Goal: Transaction & Acquisition: Purchase product/service

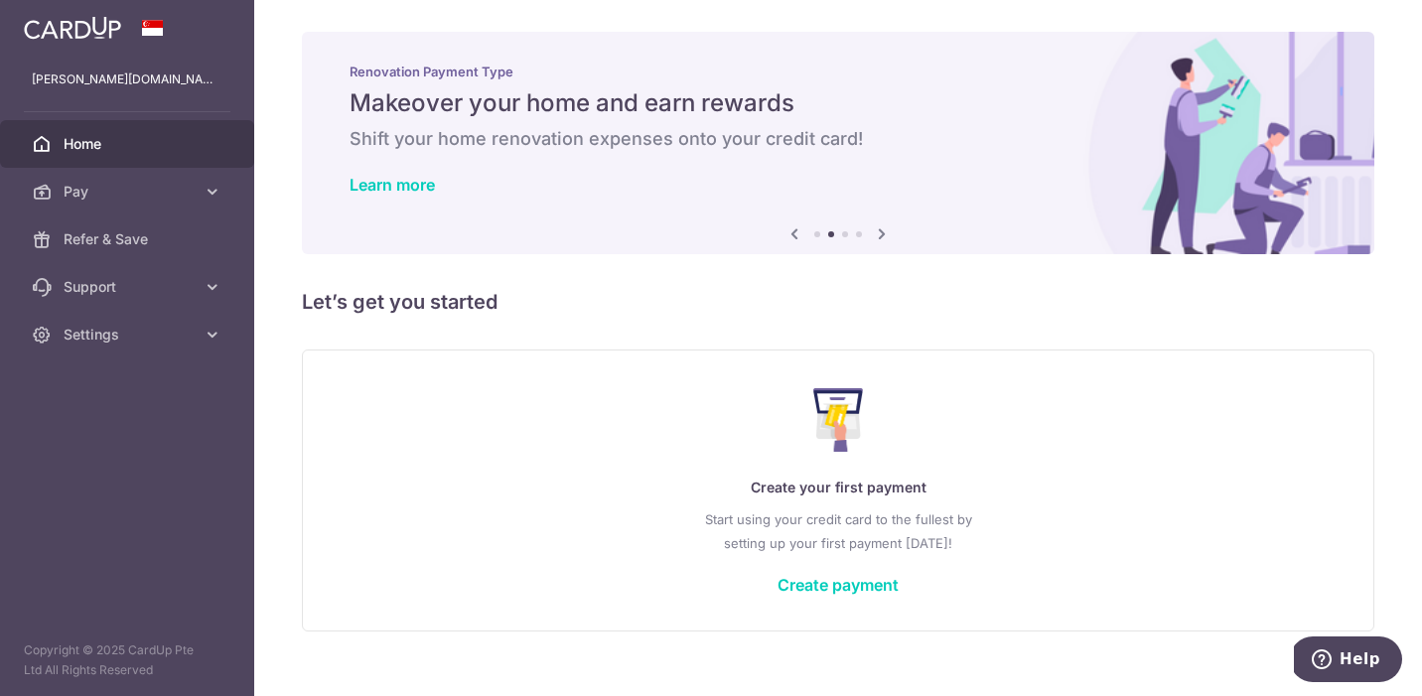
click at [189, 152] on span "Home" at bounding box center [129, 144] width 131 height 20
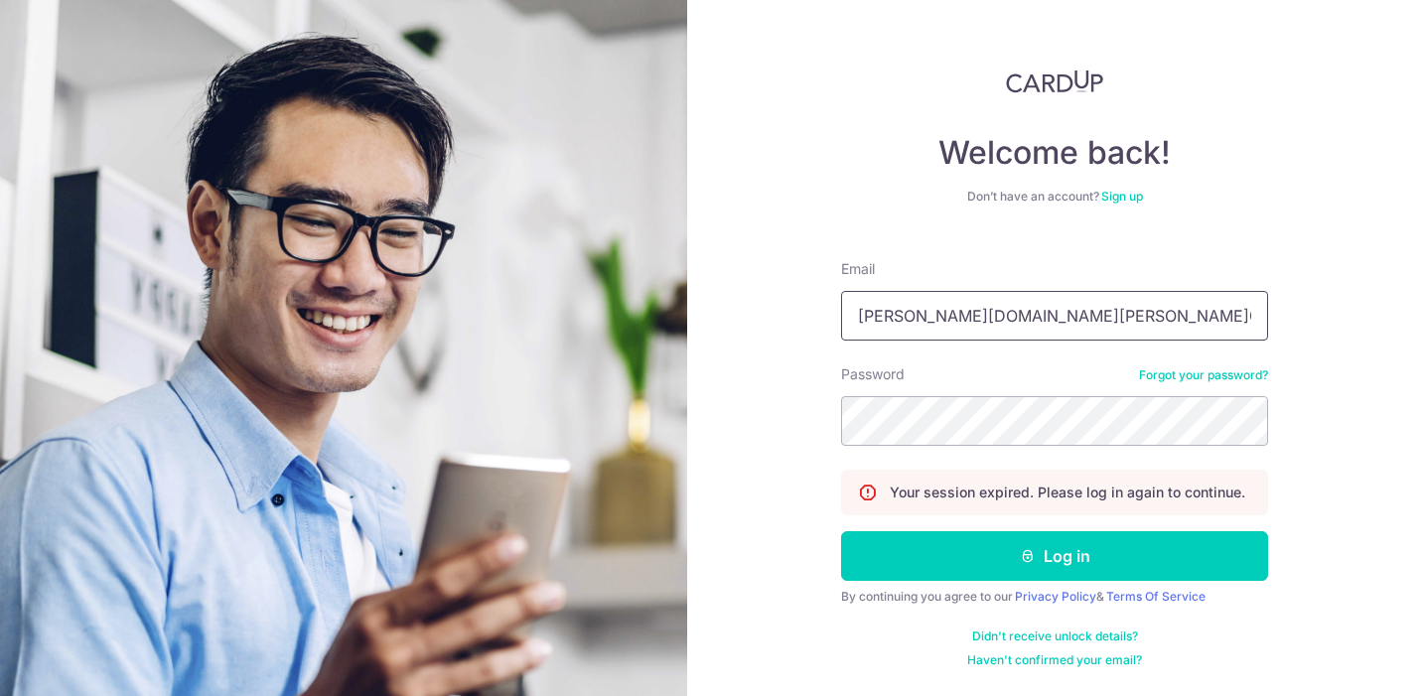
click at [1026, 312] on input "lorraine.alison.ng@g" at bounding box center [1054, 316] width 427 height 50
type input "[PERSON_NAME][DOMAIN_NAME][EMAIL_ADDRESS][PERSON_NAME][DOMAIN_NAME]"
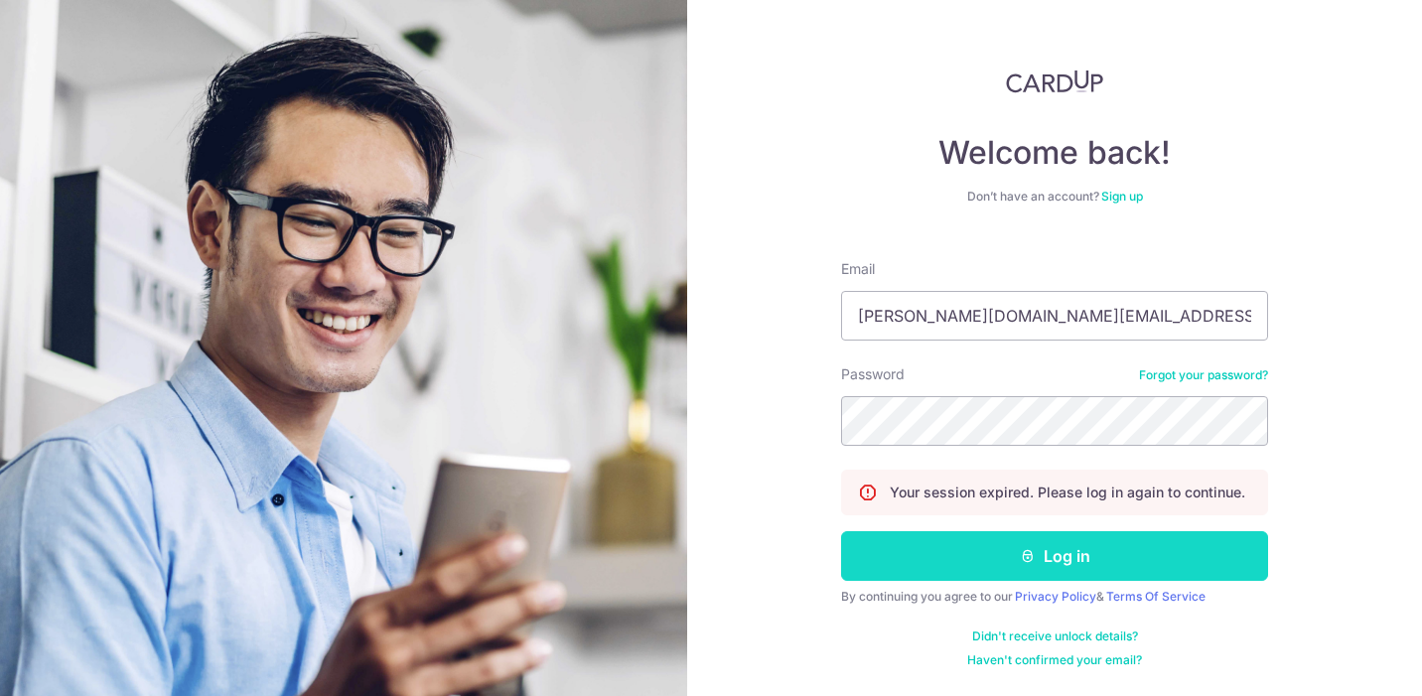
click at [1109, 567] on button "Log in" at bounding box center [1054, 556] width 427 height 50
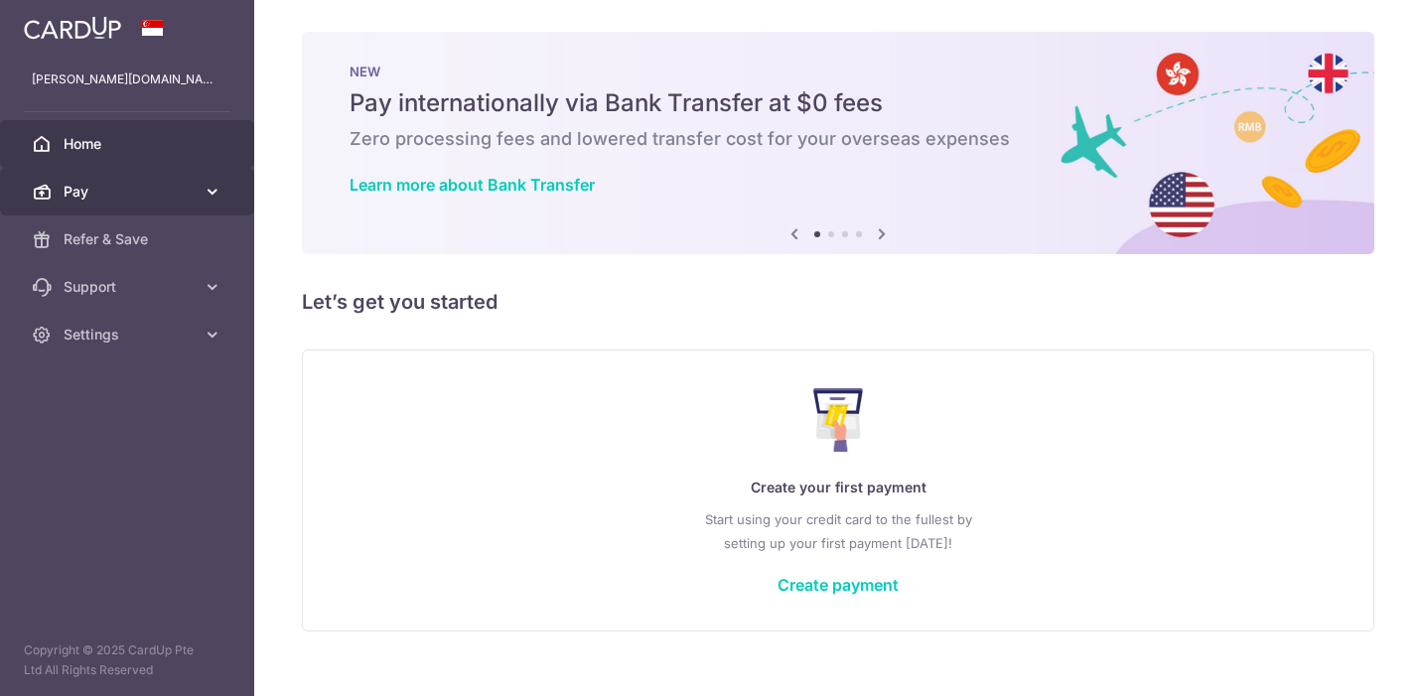
click at [127, 195] on span "Pay" at bounding box center [129, 192] width 131 height 20
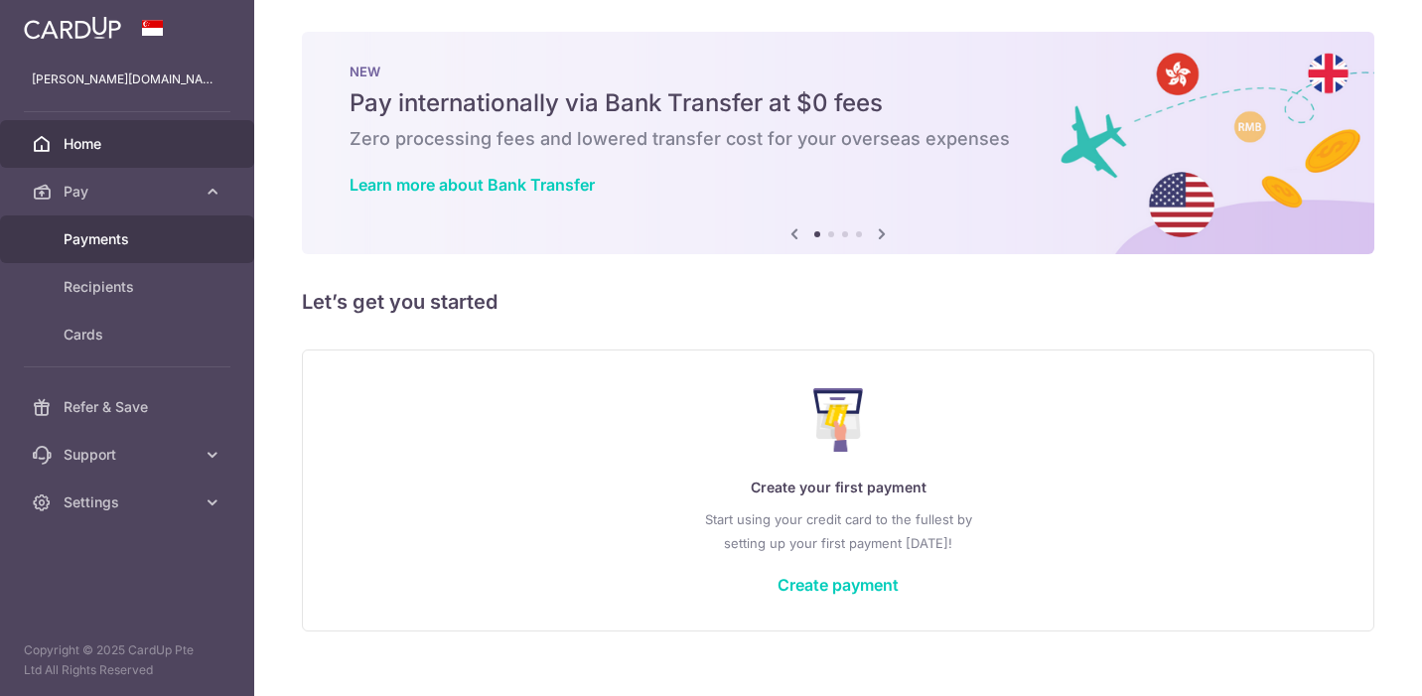
click at [106, 234] on span "Payments" at bounding box center [129, 239] width 131 height 20
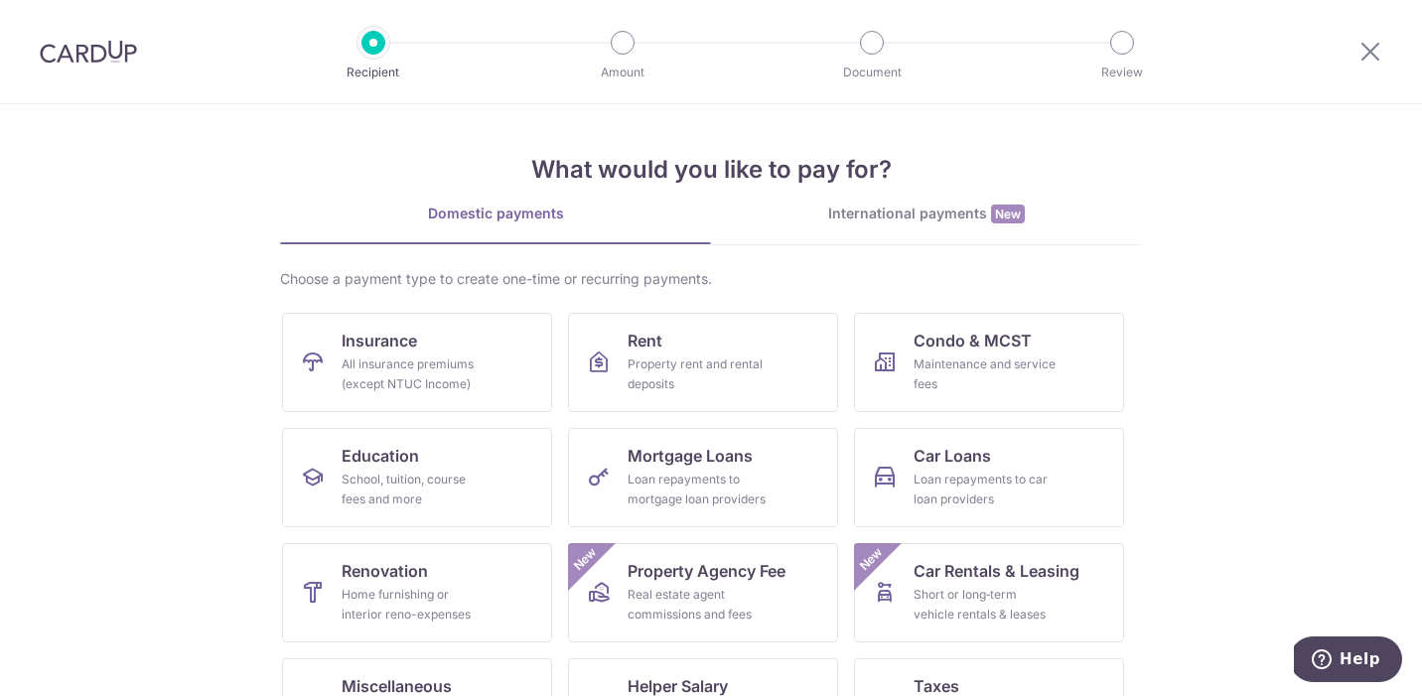
click at [861, 209] on div "International payments New" at bounding box center [926, 214] width 431 height 21
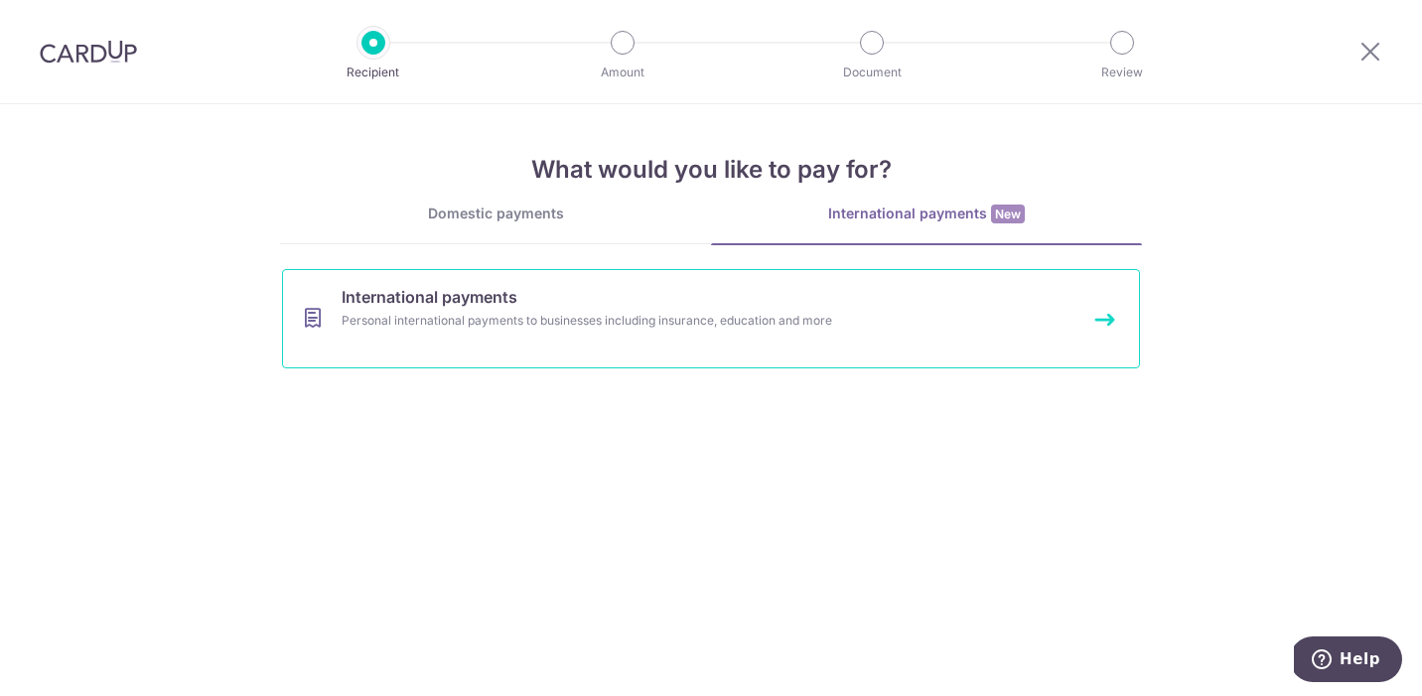
click at [766, 312] on div "Personal international payments to businesses including insurance, education an…" at bounding box center [684, 321] width 686 height 20
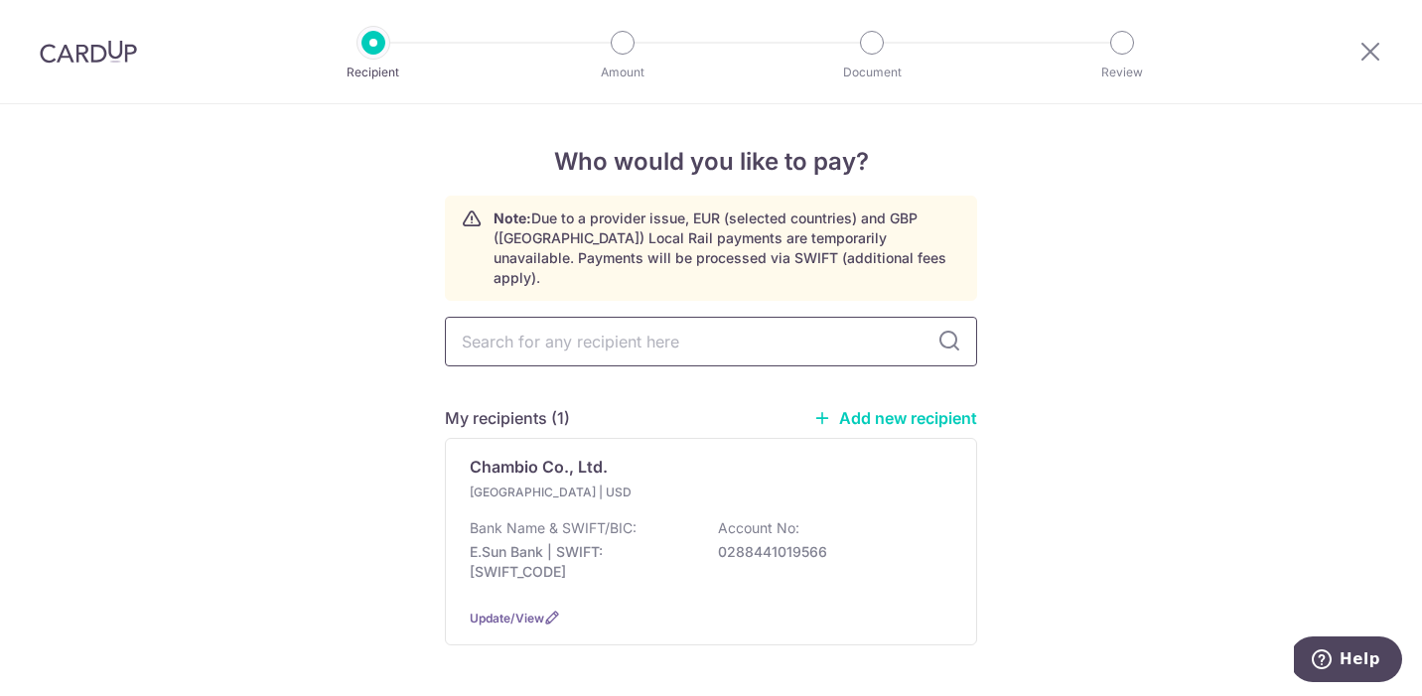
scroll to position [55, 0]
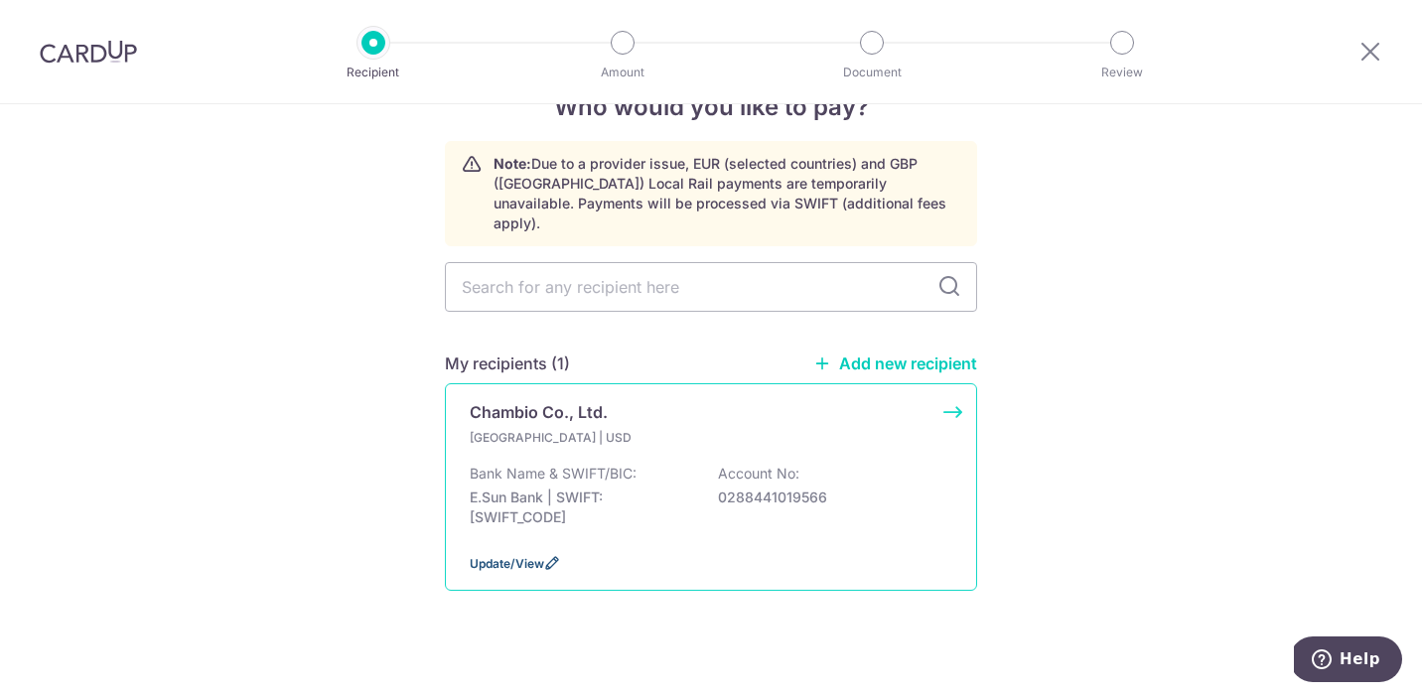
click at [541, 556] on span "Update/View" at bounding box center [507, 563] width 74 height 15
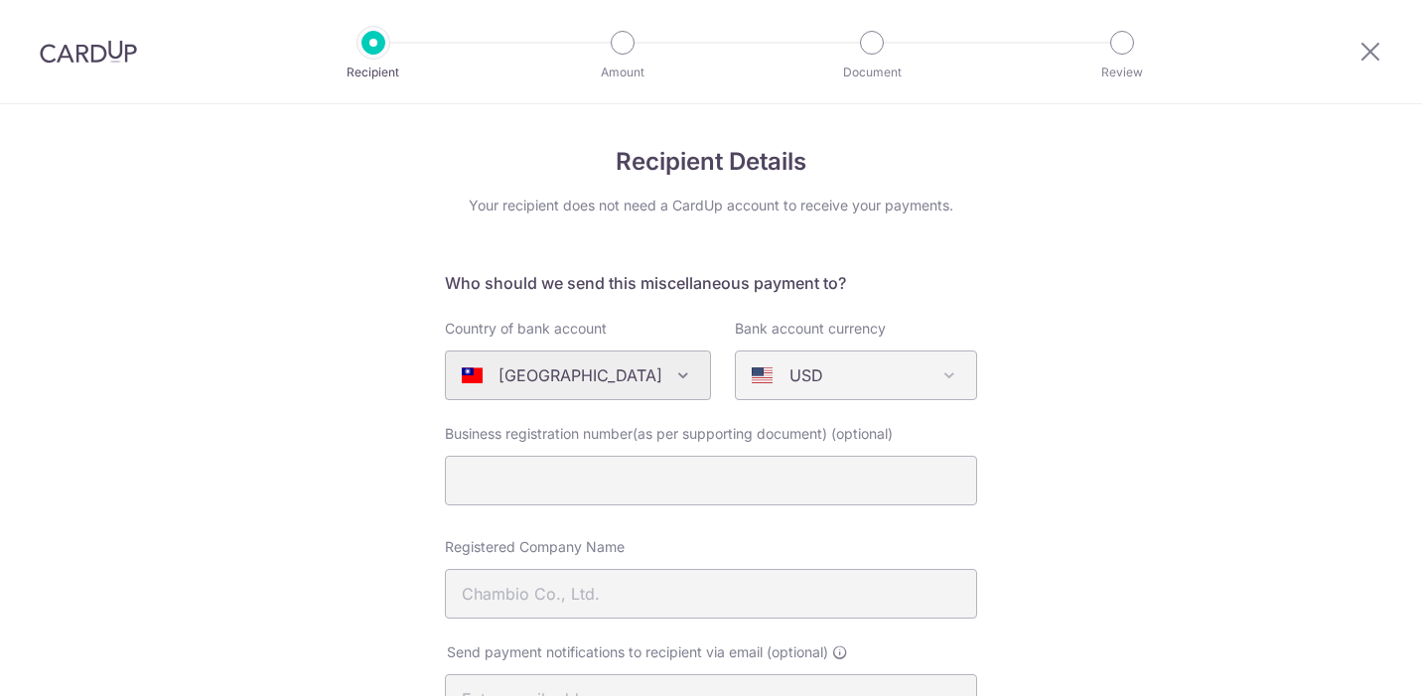
select select "22483"
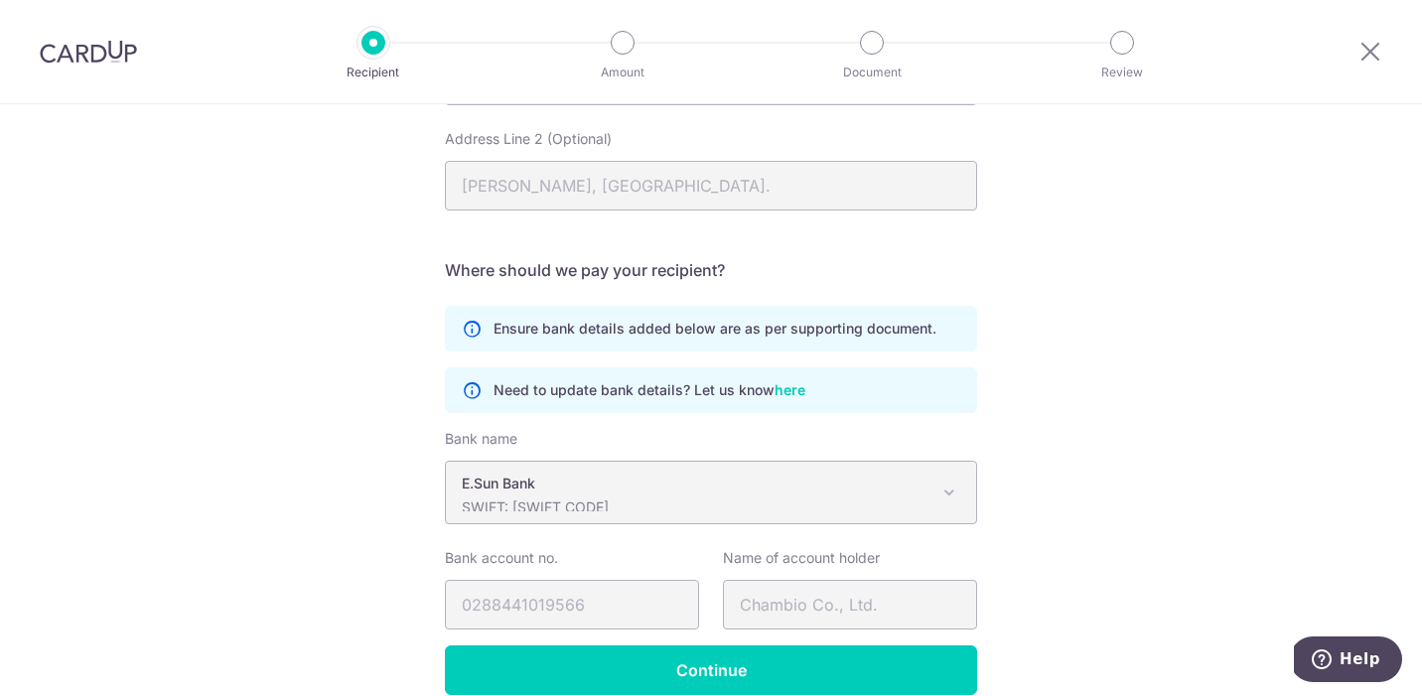
scroll to position [1132, 0]
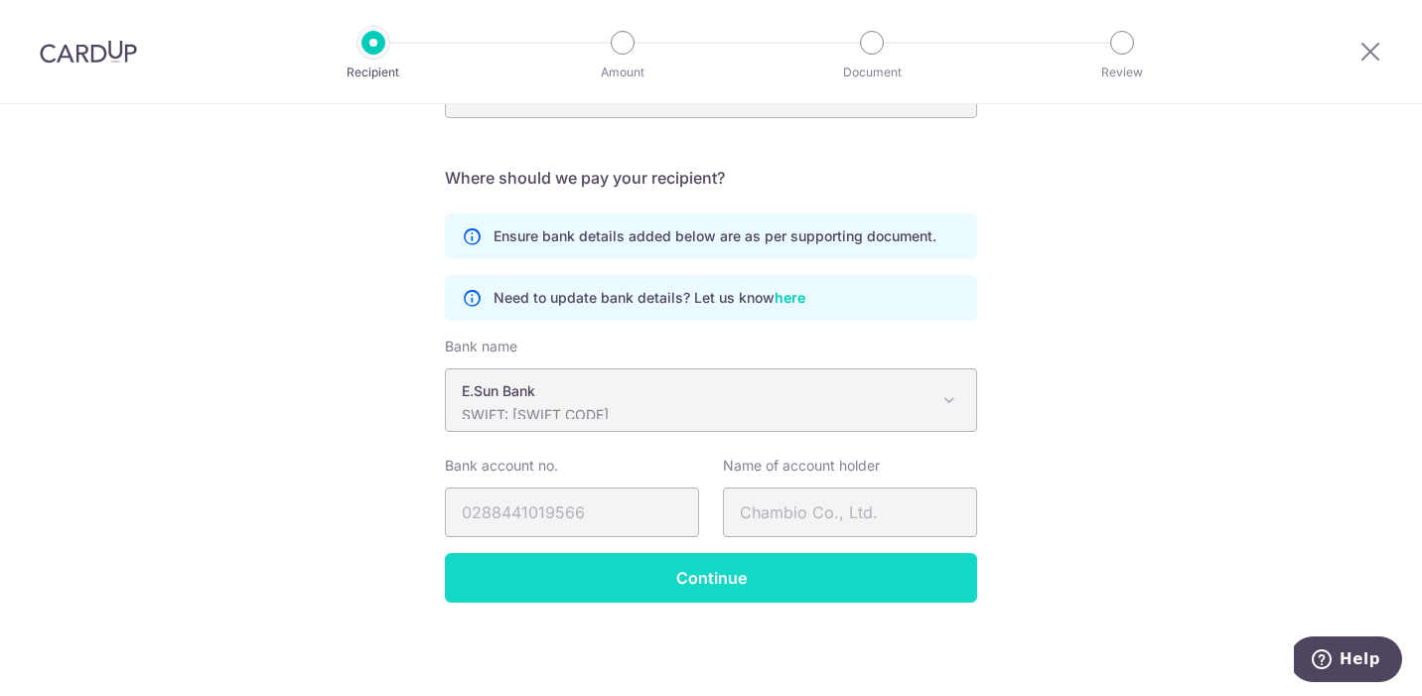
click at [648, 594] on input "Continue" at bounding box center [711, 578] width 532 height 50
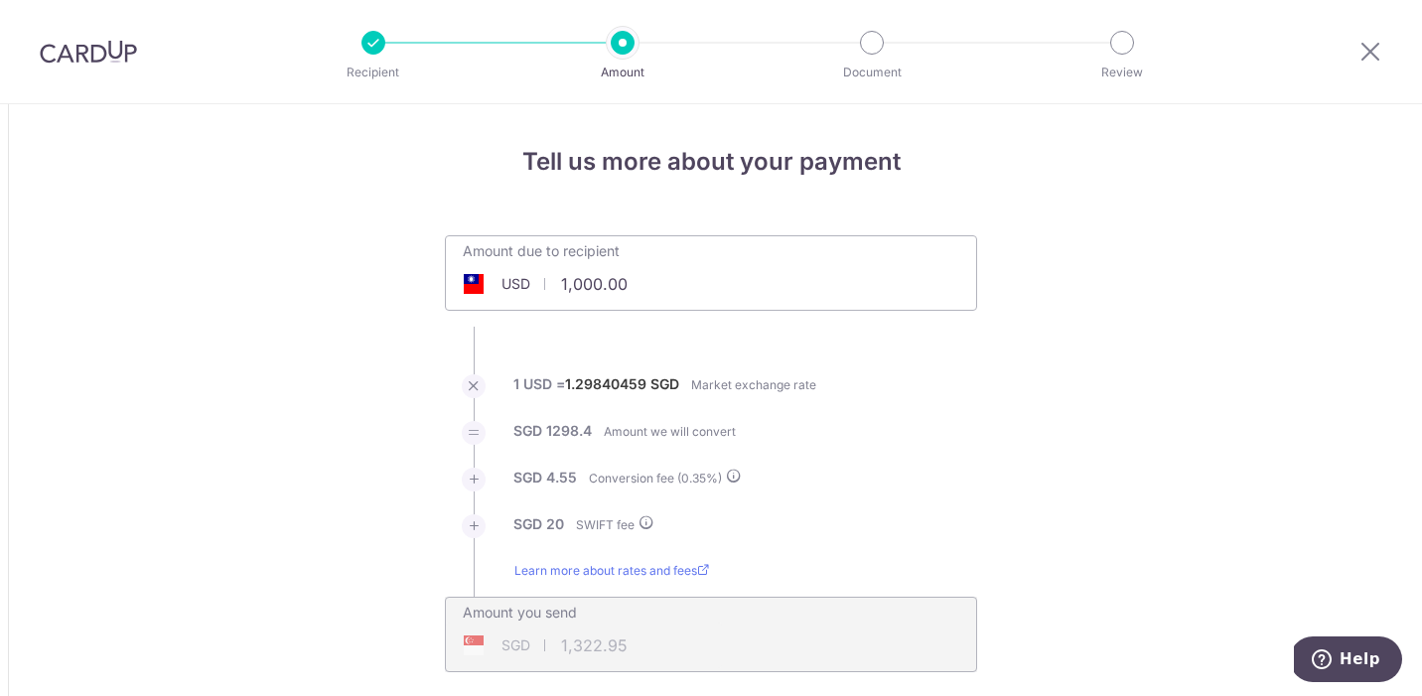
click at [113, 61] on img at bounding box center [88, 52] width 97 height 24
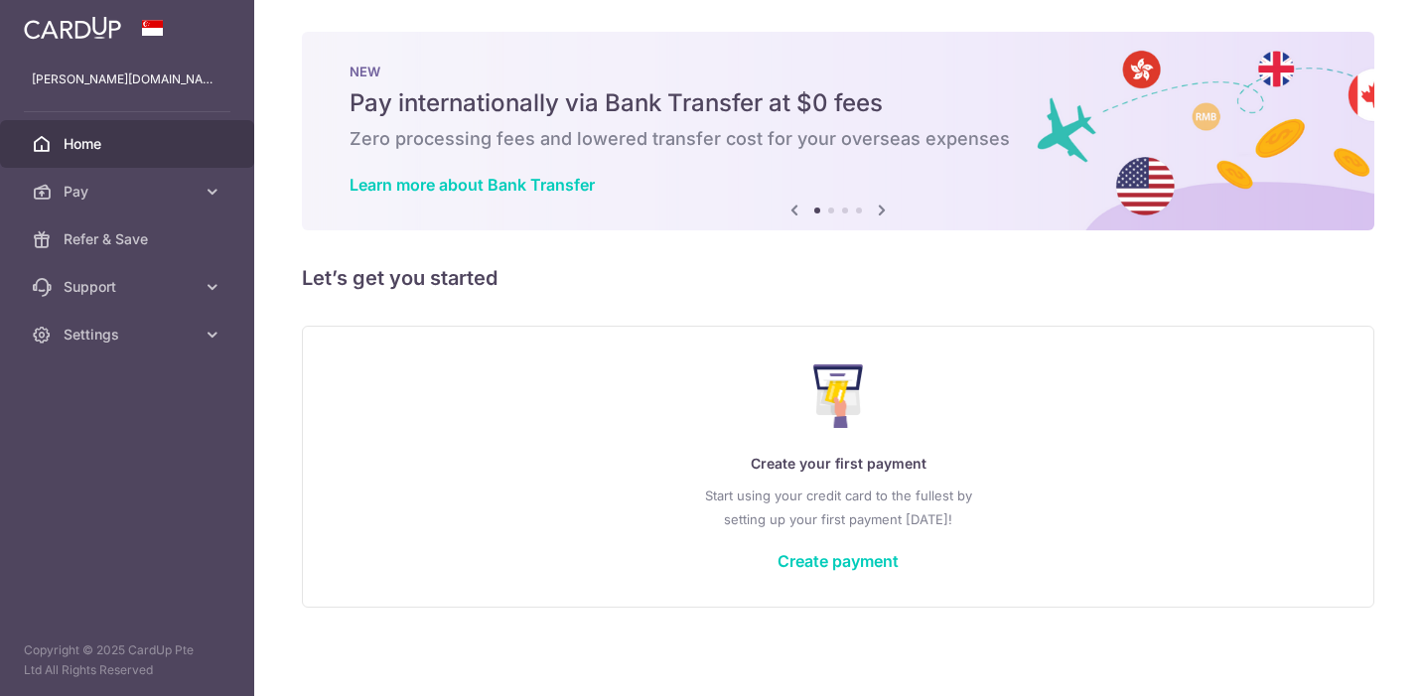
scroll to position [5, 0]
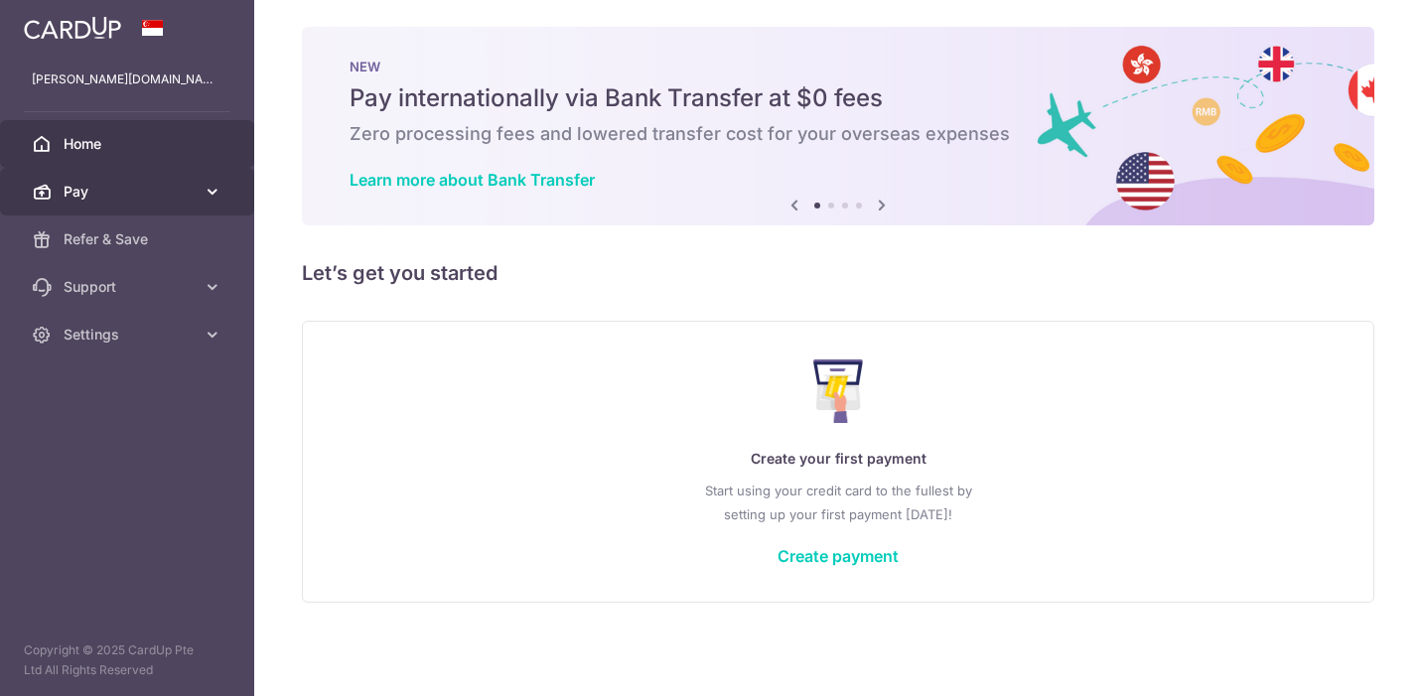
click at [207, 199] on icon at bounding box center [213, 192] width 20 height 20
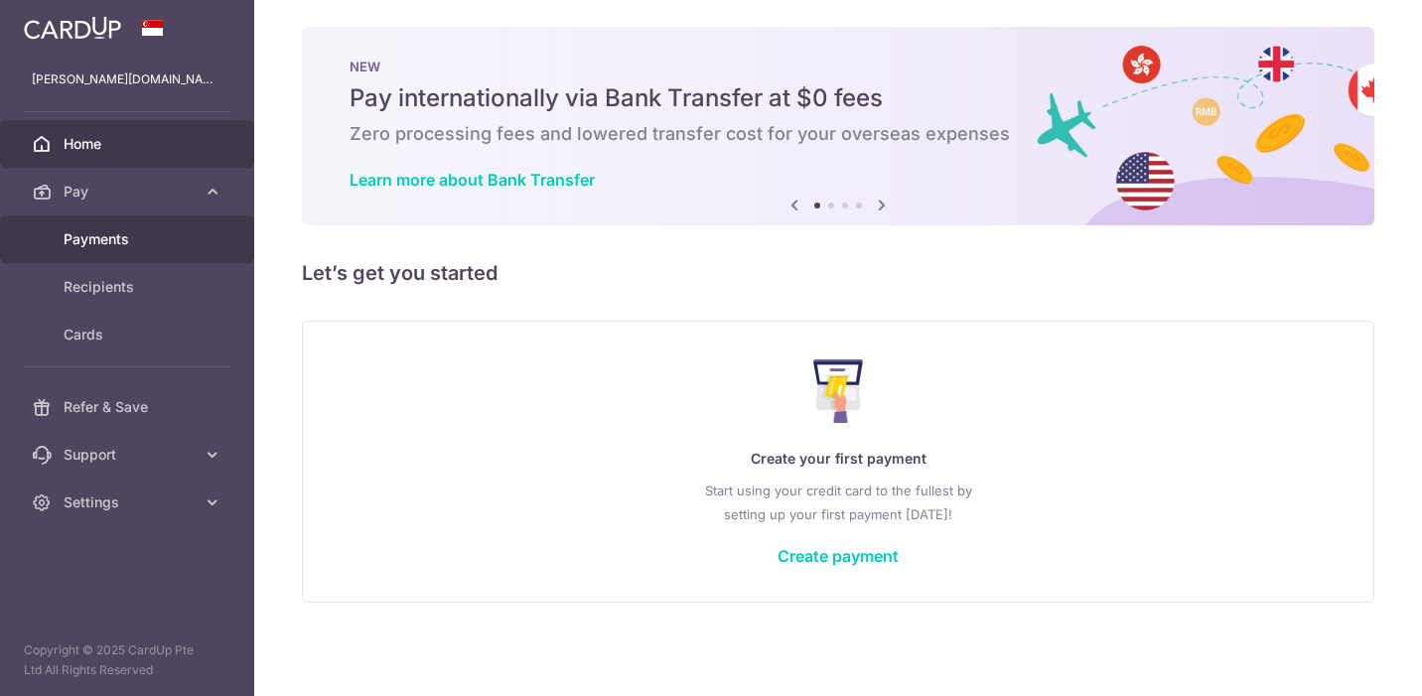
click at [177, 247] on span "Payments" at bounding box center [129, 239] width 131 height 20
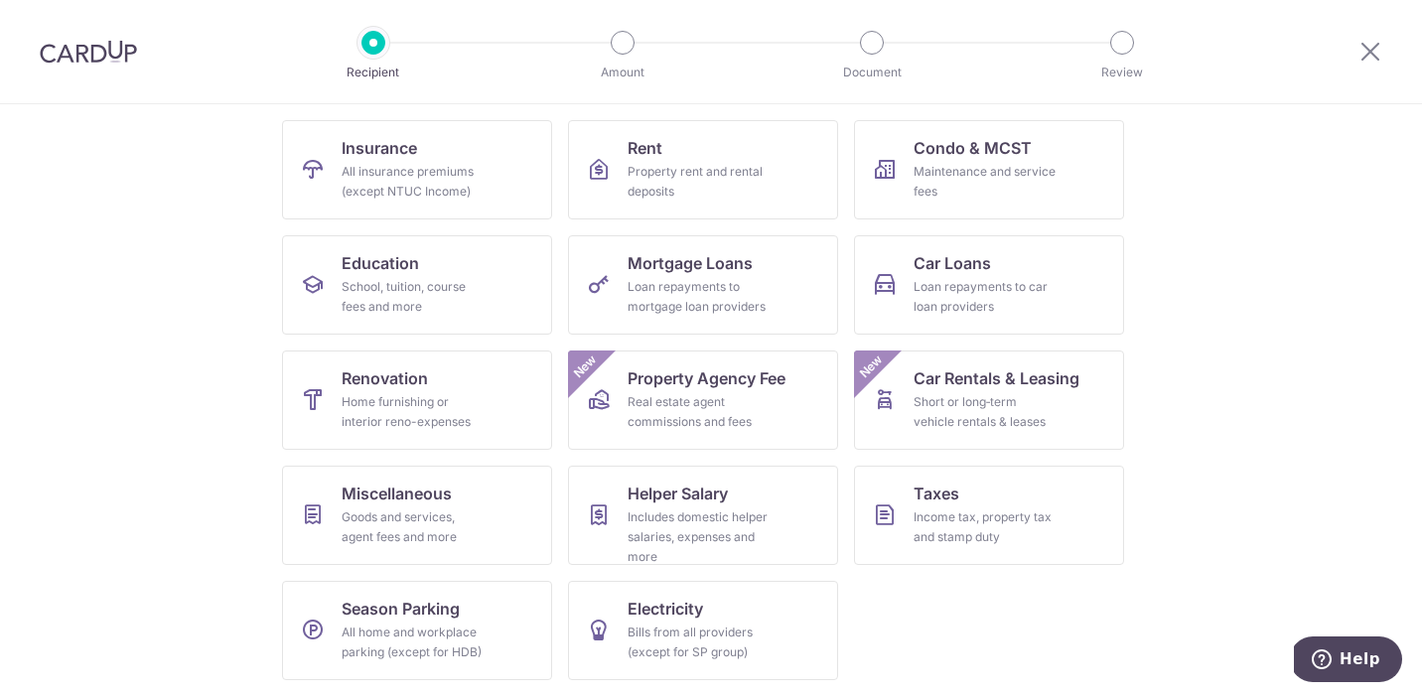
click at [76, 65] on div at bounding box center [88, 51] width 177 height 103
click at [74, 58] on img at bounding box center [88, 52] width 97 height 24
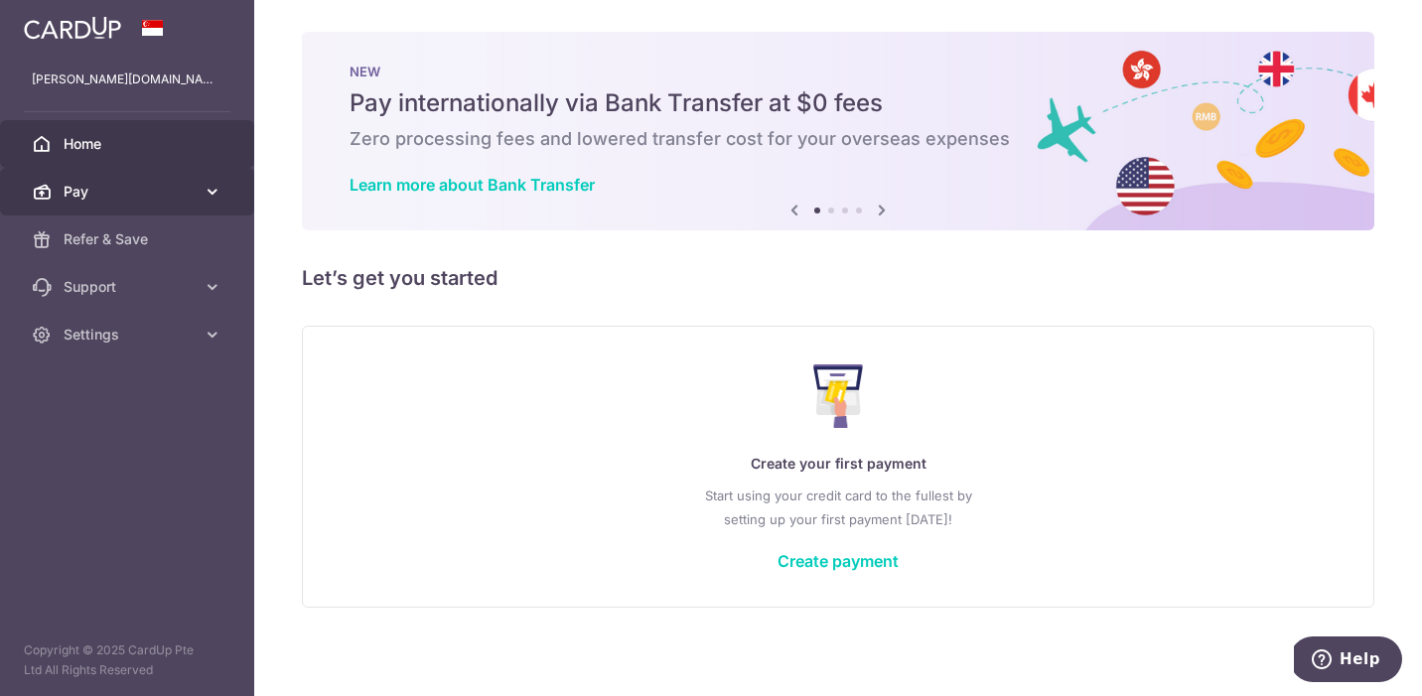
click at [204, 196] on icon at bounding box center [213, 192] width 20 height 20
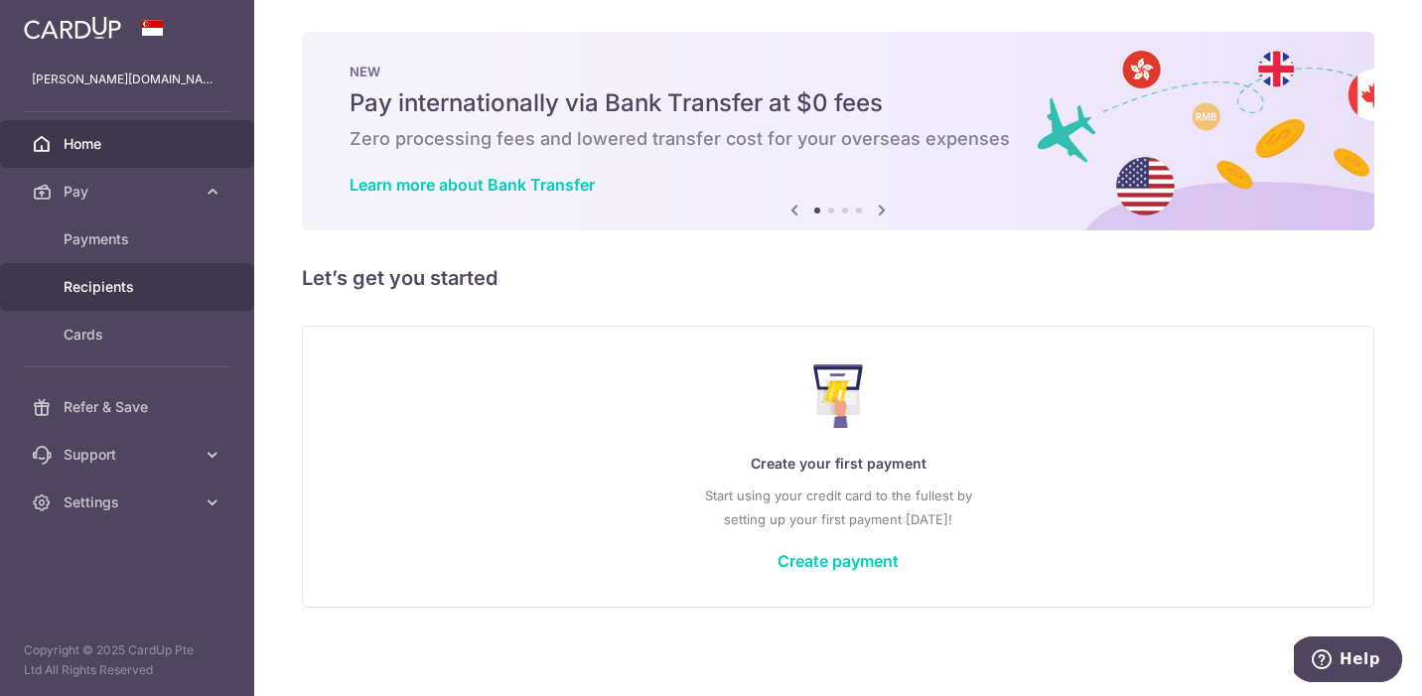
click at [185, 281] on span "Recipients" at bounding box center [129, 287] width 131 height 20
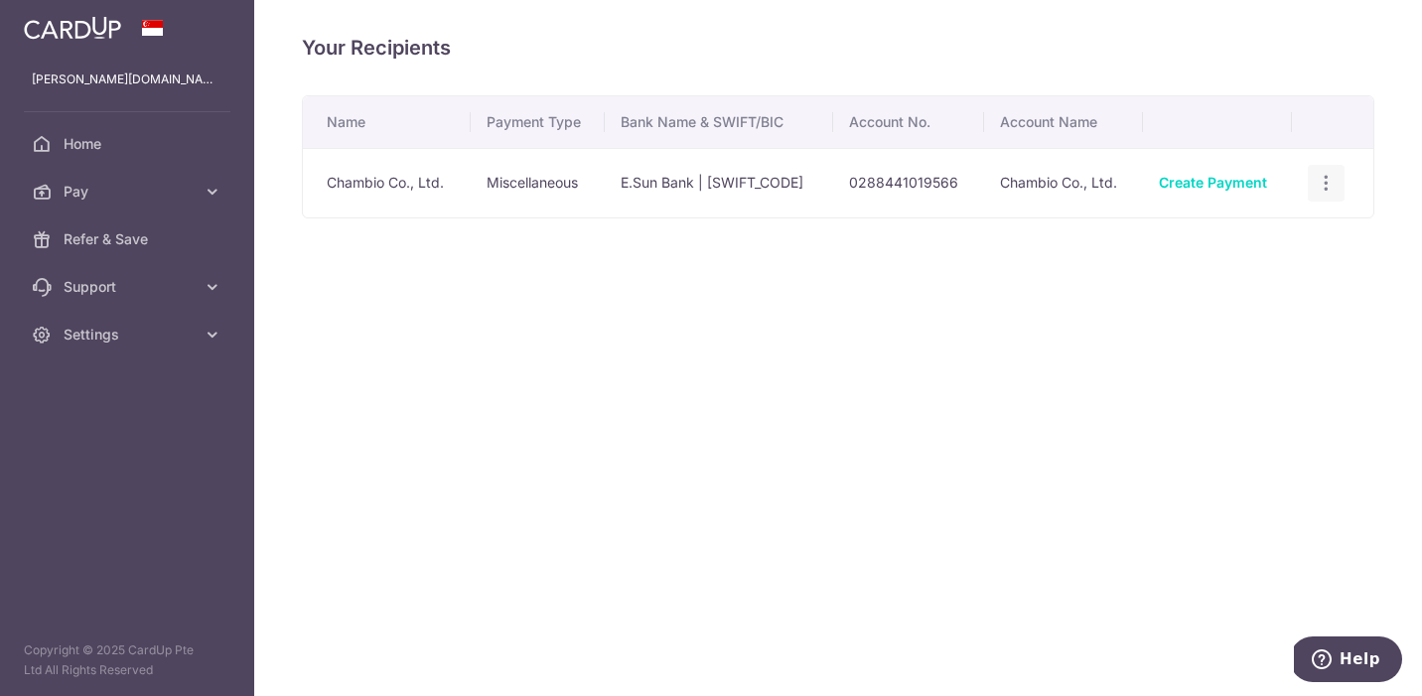
click at [1333, 173] on icon "button" at bounding box center [1325, 183] width 21 height 21
click at [1302, 228] on span "View/Edit" at bounding box center [1259, 238] width 135 height 24
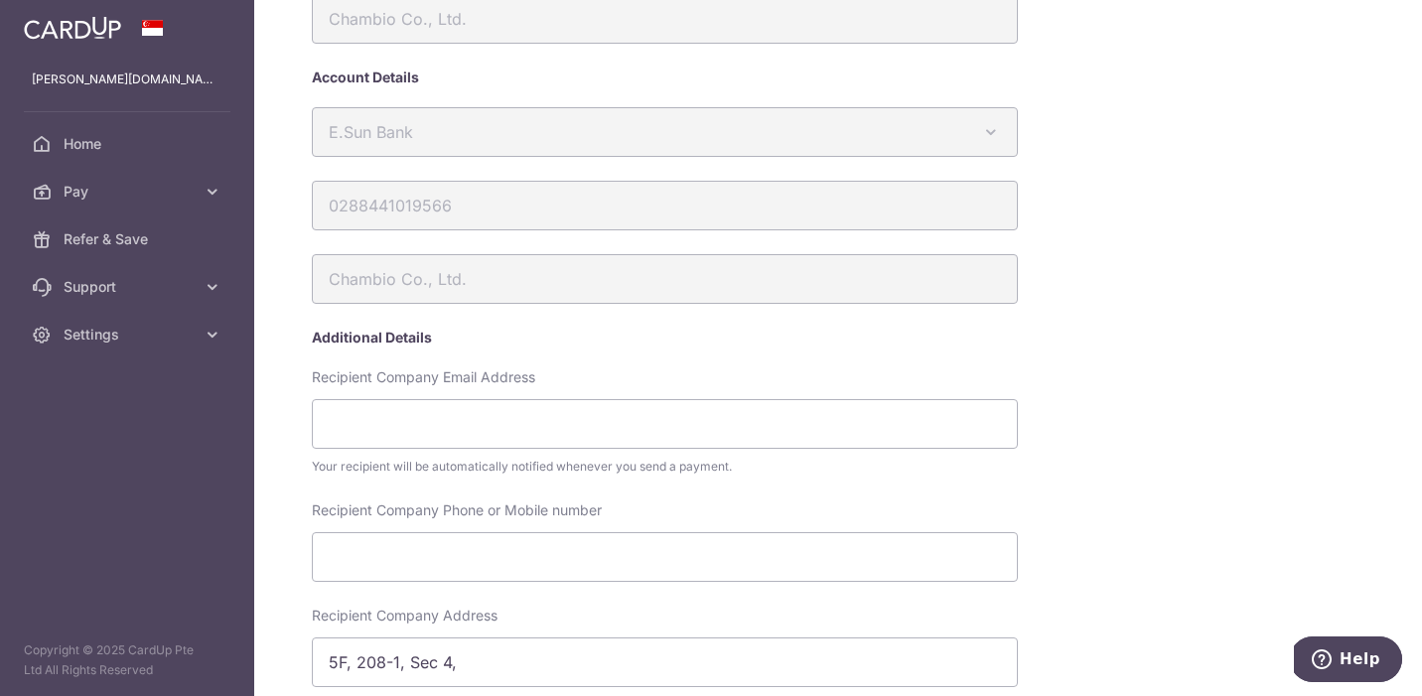
scroll to position [95, 0]
click at [624, 415] on input "Recipient Company Email Address" at bounding box center [665, 422] width 706 height 50
paste input "callista@chambio.com"
type input "callista@chambio.com"
click at [673, 354] on form "Chambio Co., Ltd. Account Details E.Sun Bank Australia & New Zealand Banking Gr…" at bounding box center [738, 620] width 852 height 1257
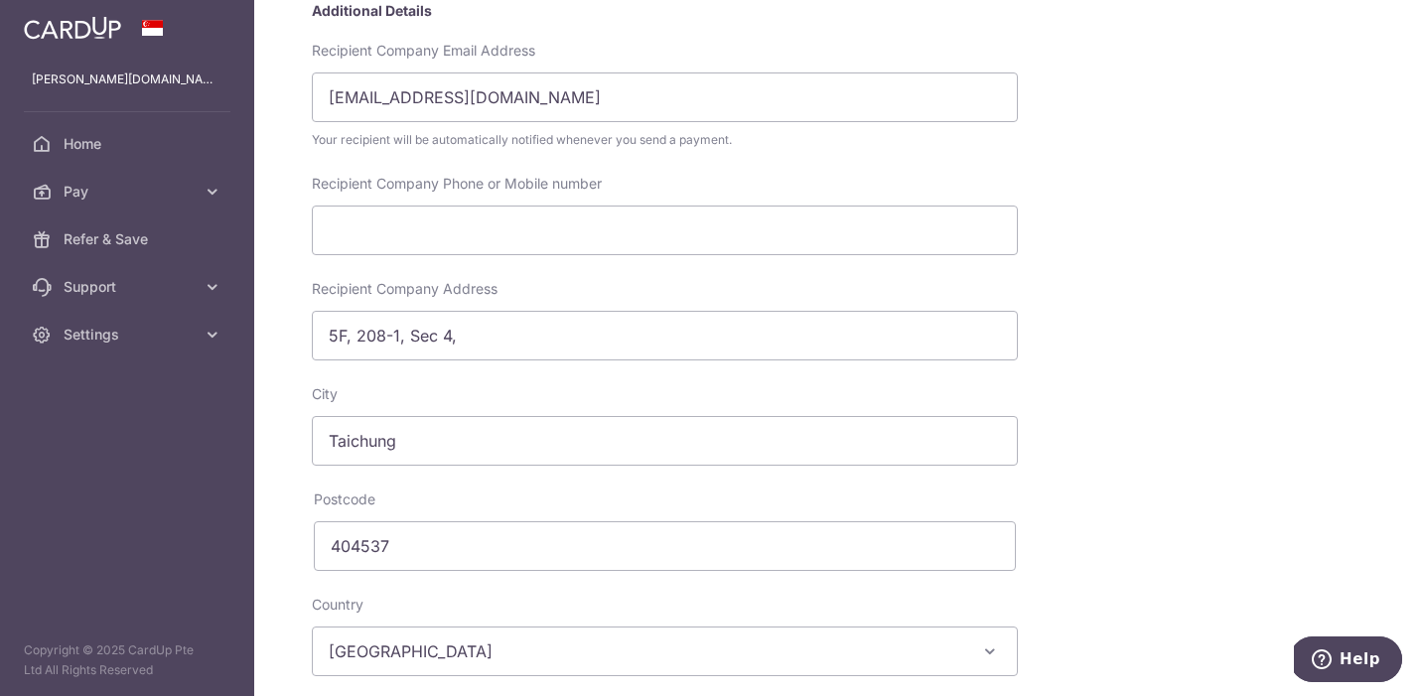
scroll to position [421, 0]
click at [514, 341] on input "5F, 208-1, Sec 4," at bounding box center [665, 335] width 706 height 50
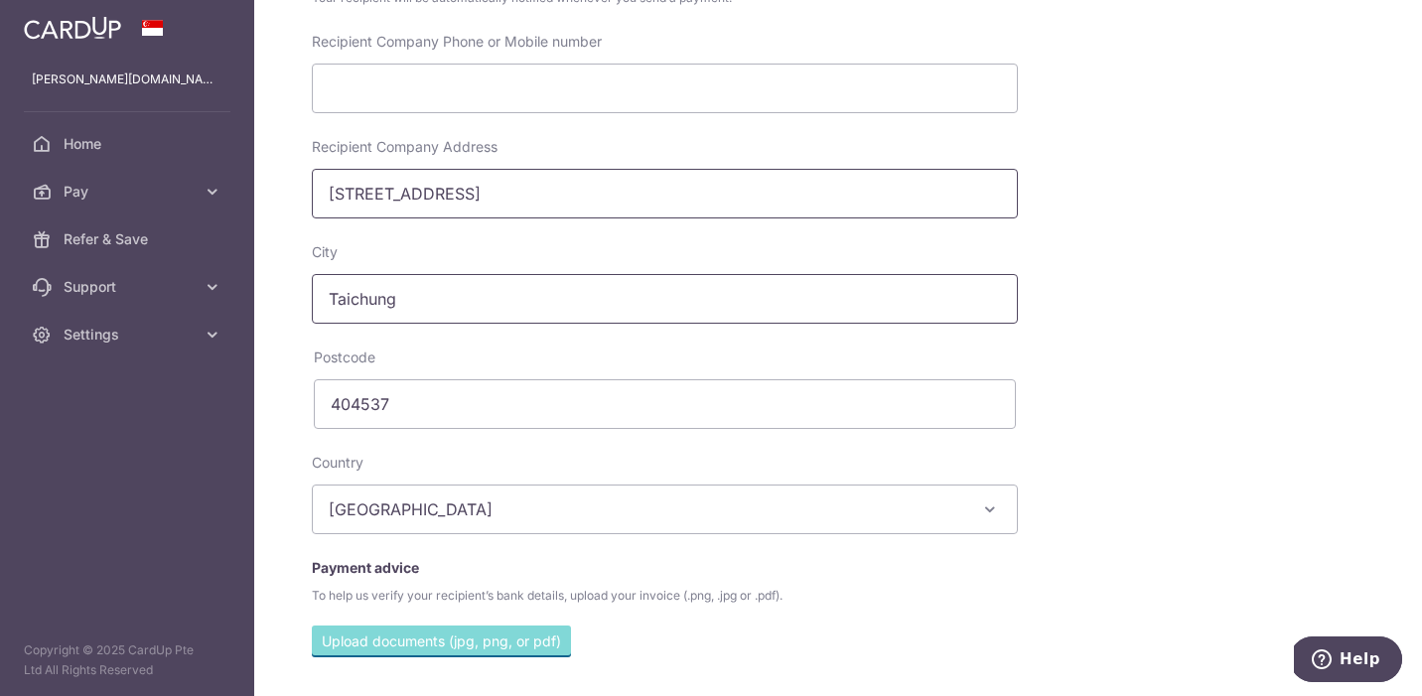
scroll to position [583, 0]
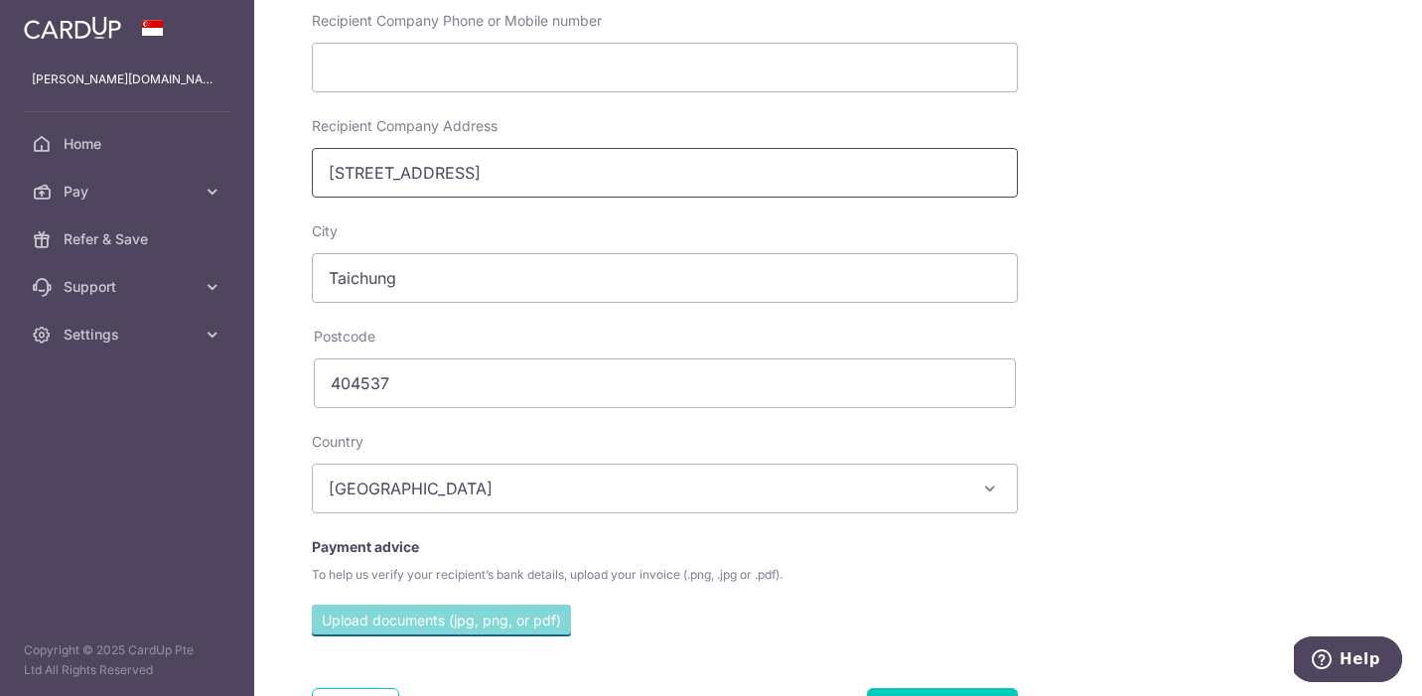
click at [548, 179] on input "5F, 208-1, Sec 4, Wen-Xin Rd, North Dist." at bounding box center [665, 173] width 706 height 50
click at [666, 175] on input "5F, 208-1, Sec 4, Wen-Xin Rd., North Dist." at bounding box center [665, 173] width 706 height 50
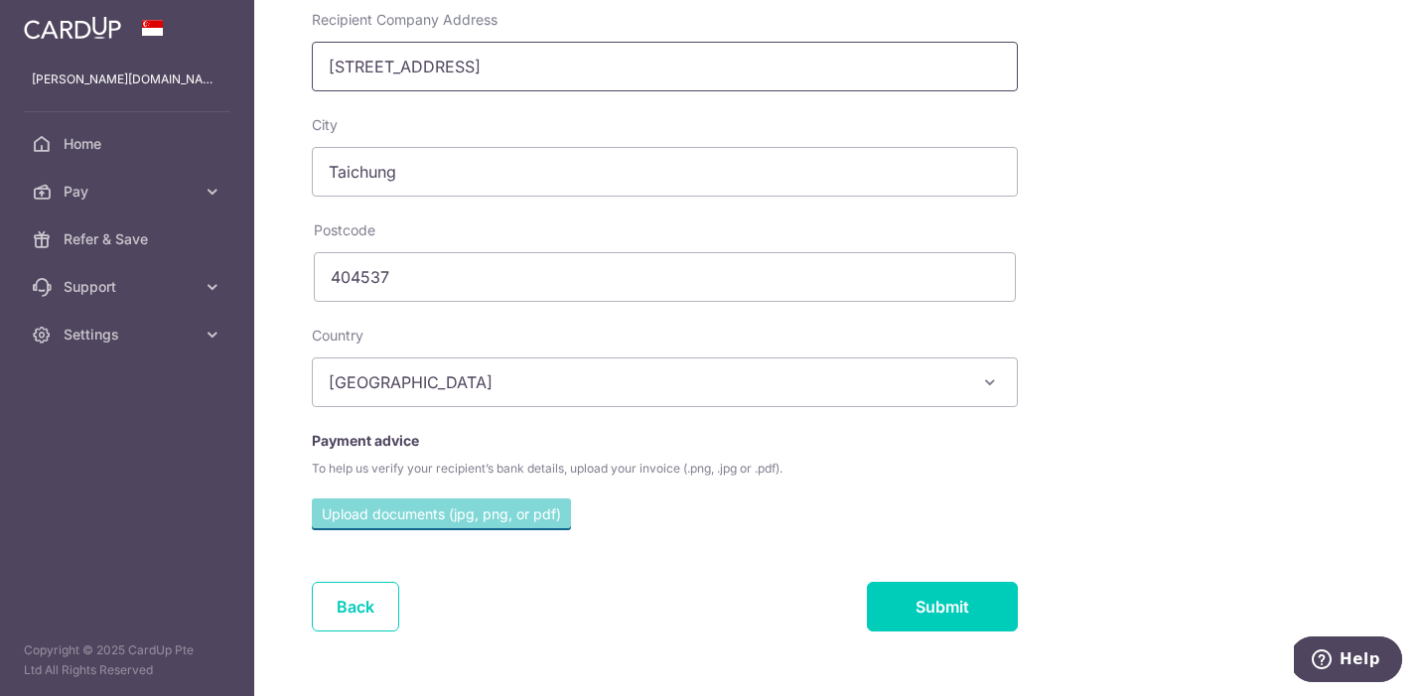
scroll to position [742, 0]
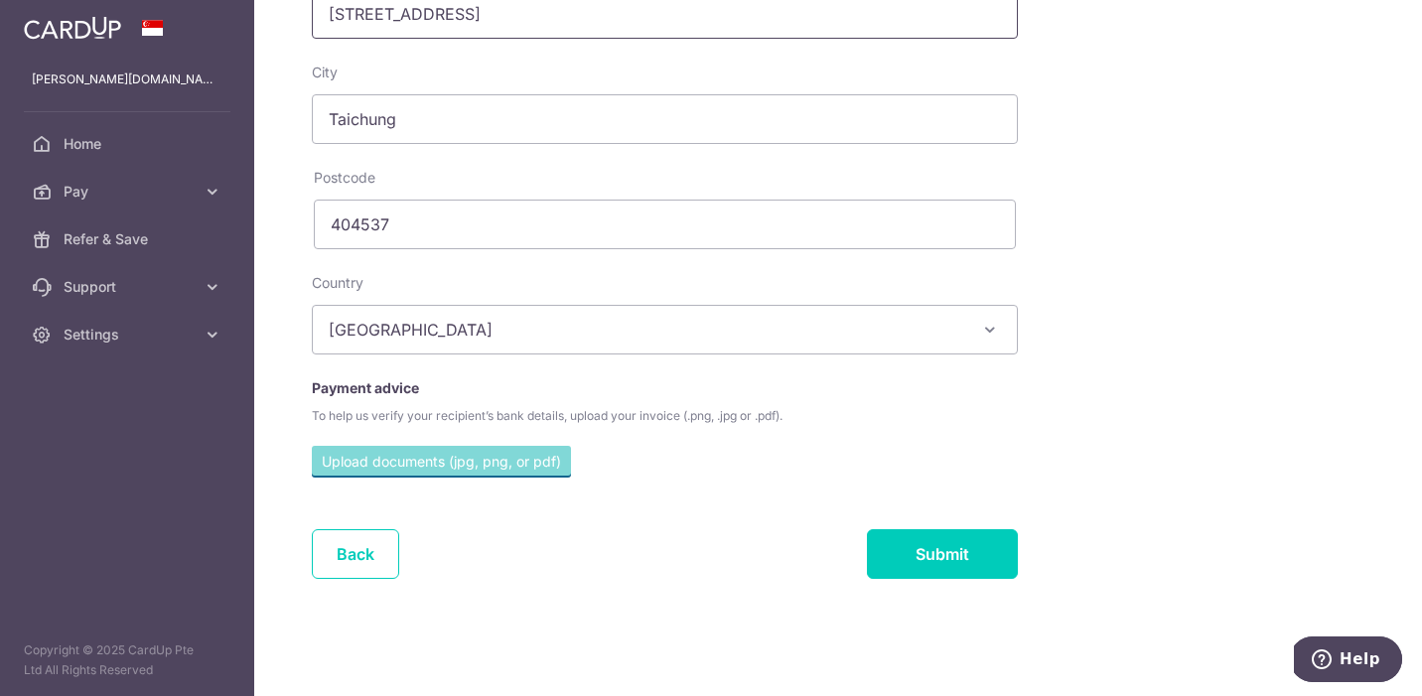
type input "5F, 208-1, Sec 4, Wen-Xin Rd., North Dist."
click at [904, 531] on input "Submit" at bounding box center [942, 554] width 151 height 50
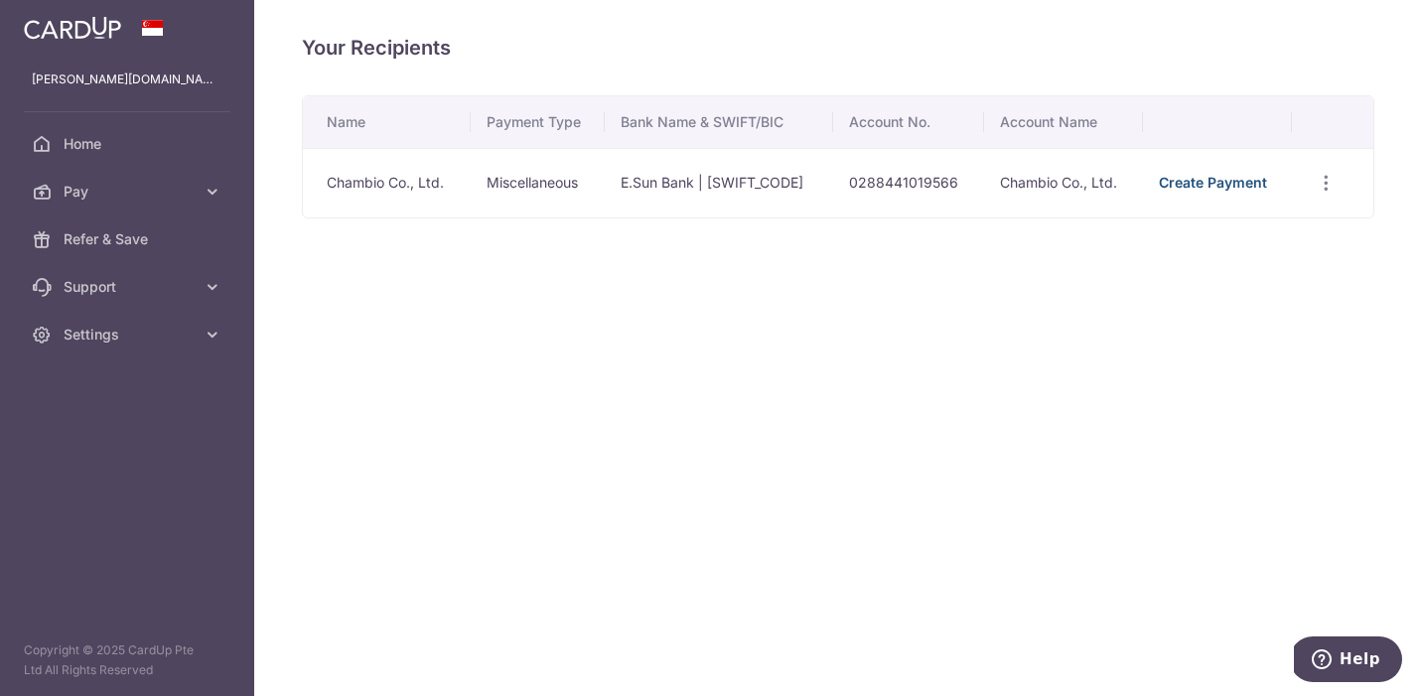
click at [1218, 189] on link "Create Payment" at bounding box center [1212, 182] width 108 height 17
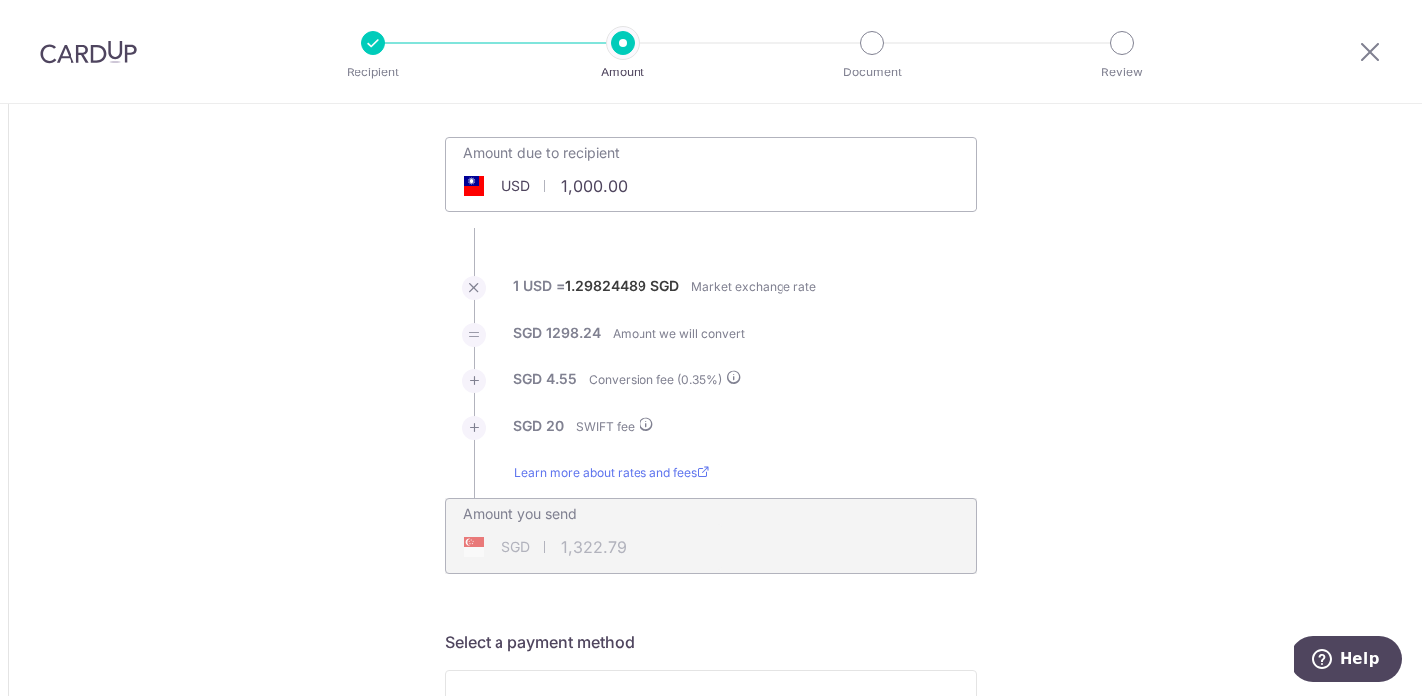
scroll to position [99, 0]
click at [612, 184] on input "1,000.00" at bounding box center [599, 185] width 307 height 46
type input "865.00"
type input "1,146.90"
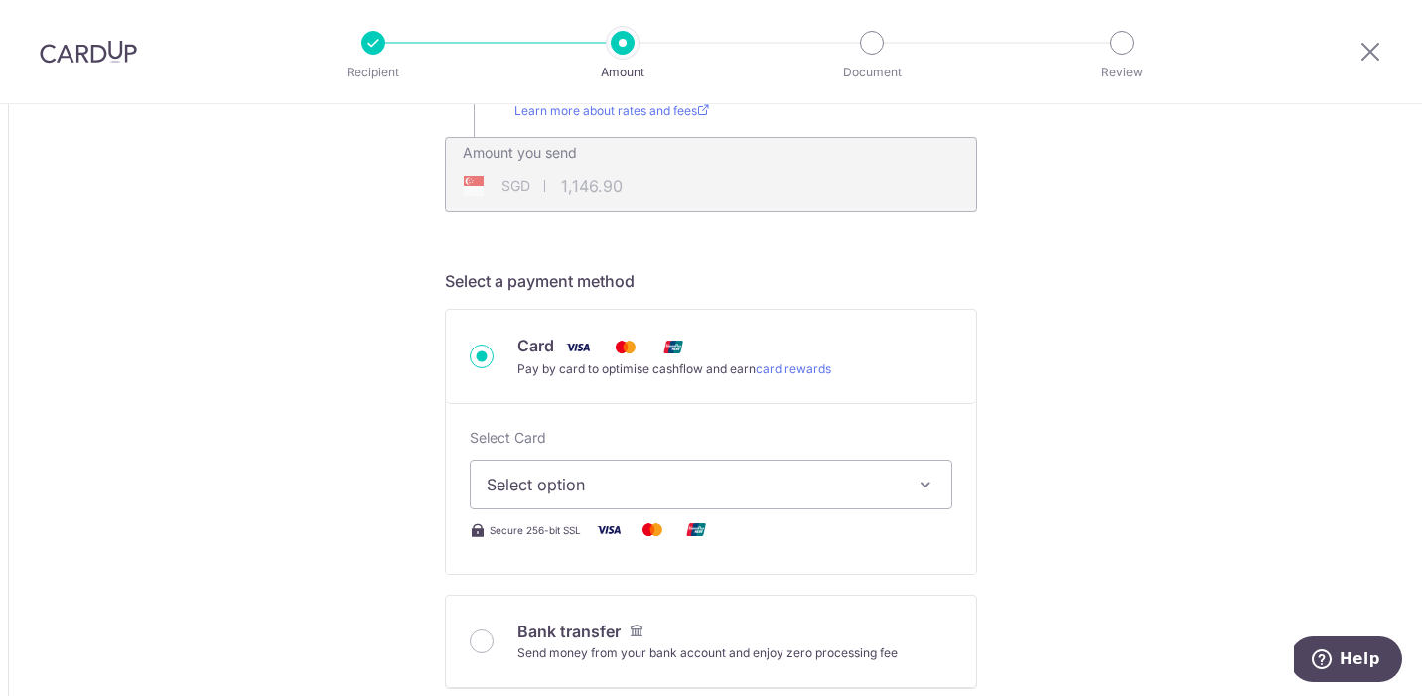
scroll to position [479, 0]
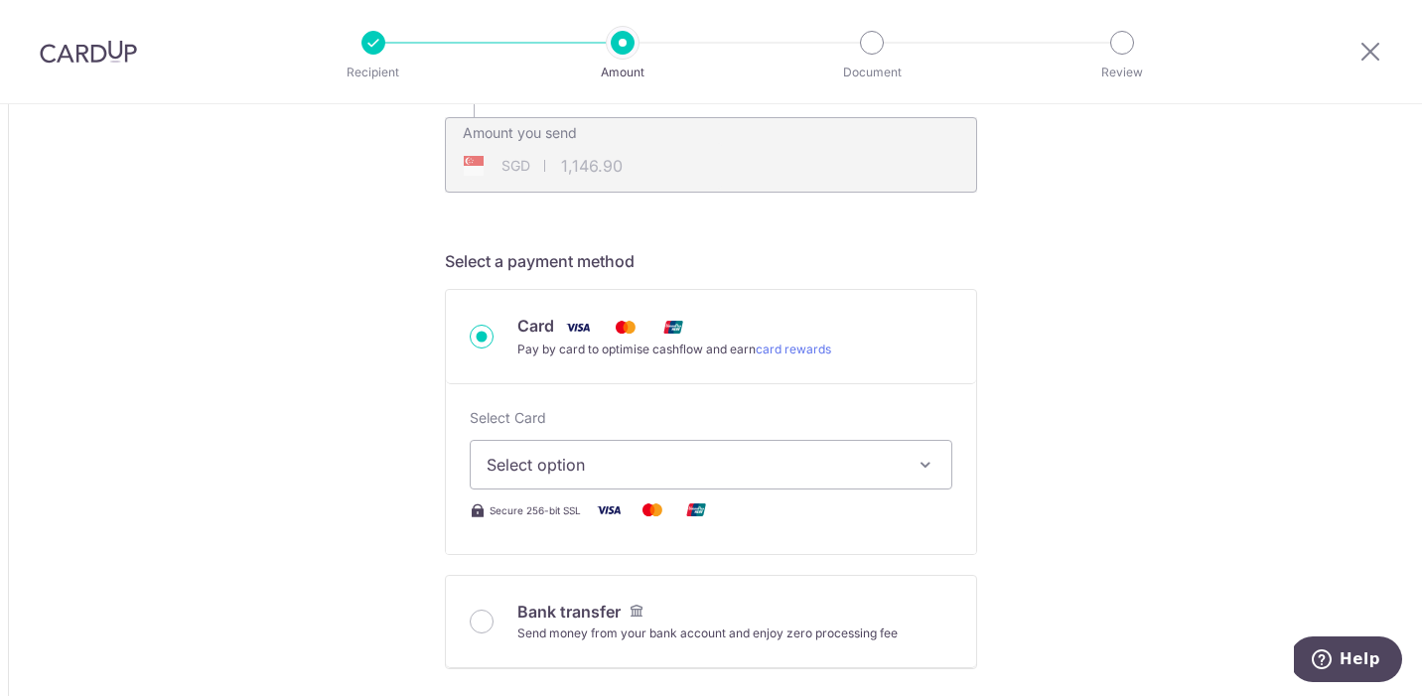
click at [880, 441] on button "Select option" at bounding box center [711, 465] width 482 height 50
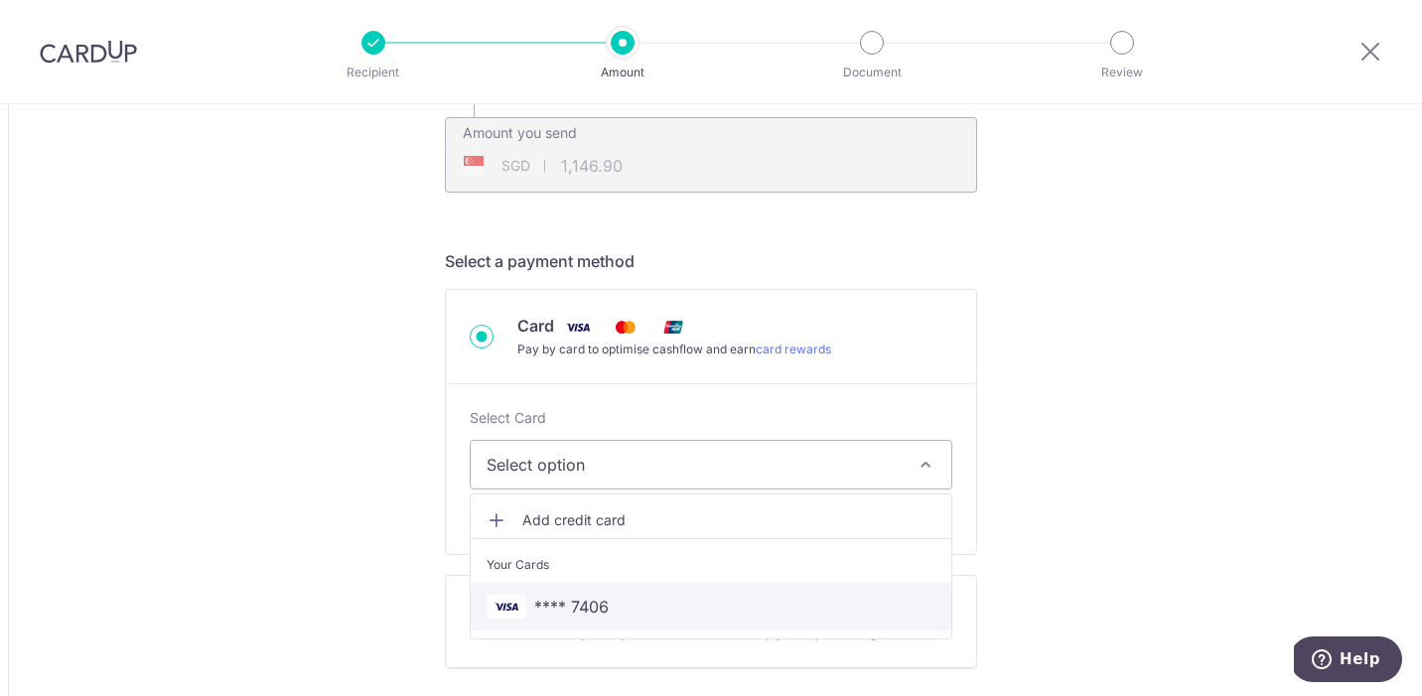
click at [830, 601] on span "**** 7406" at bounding box center [710, 607] width 449 height 24
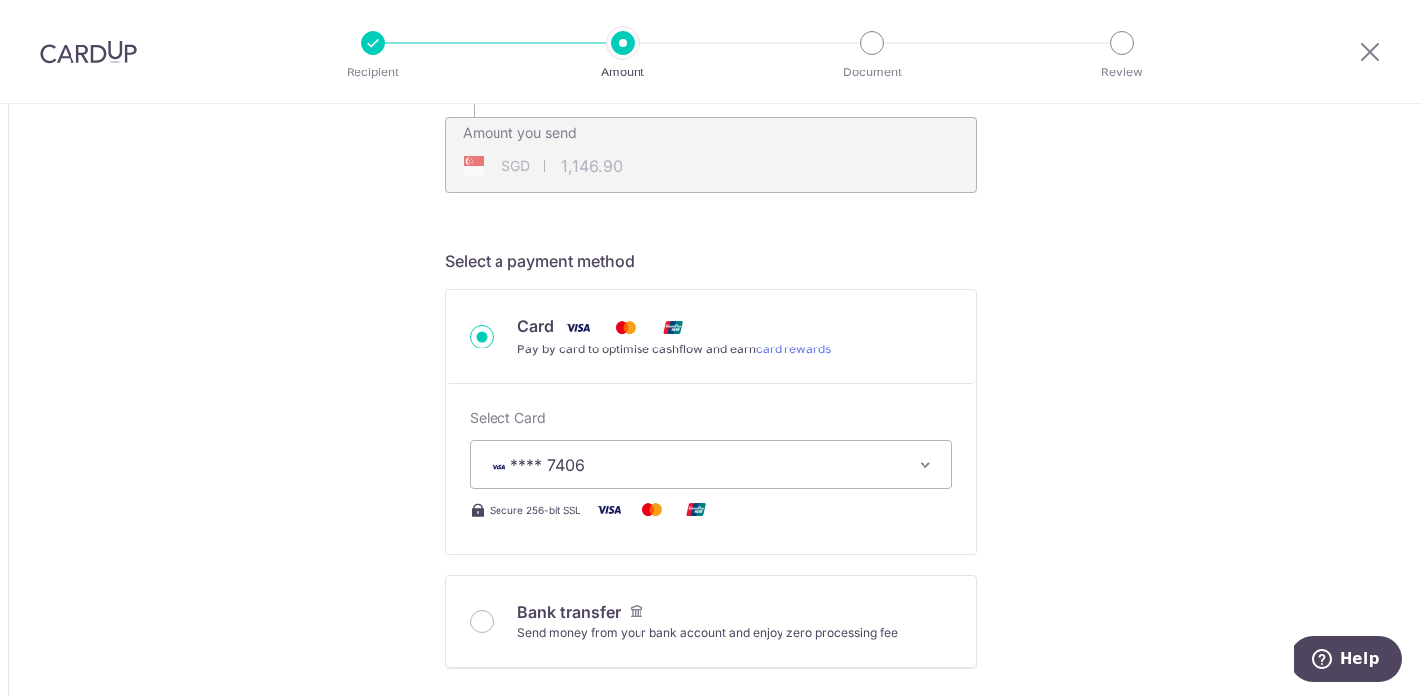
type input "865.00"
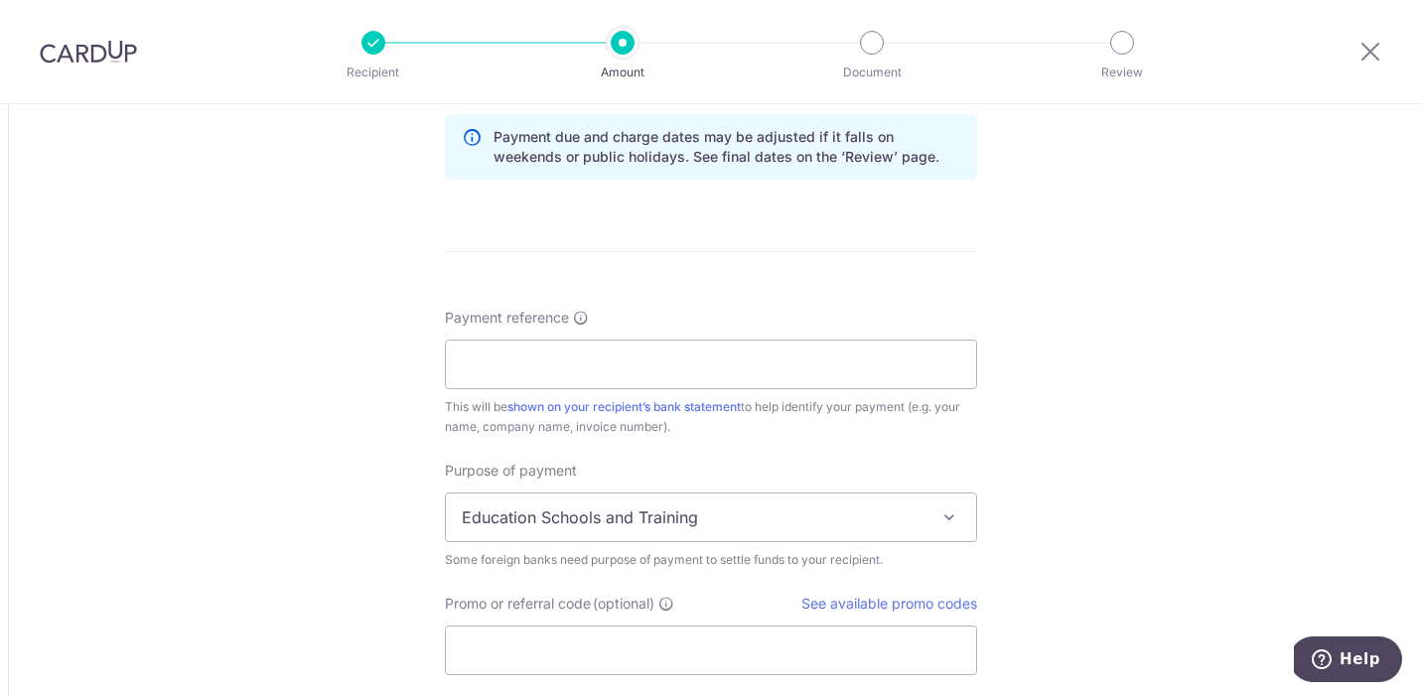
scroll to position [1409, 0]
click at [849, 363] on input "Payment reference" at bounding box center [711, 364] width 532 height 50
paste input "CB20251007001"
type input "CB20251007001"
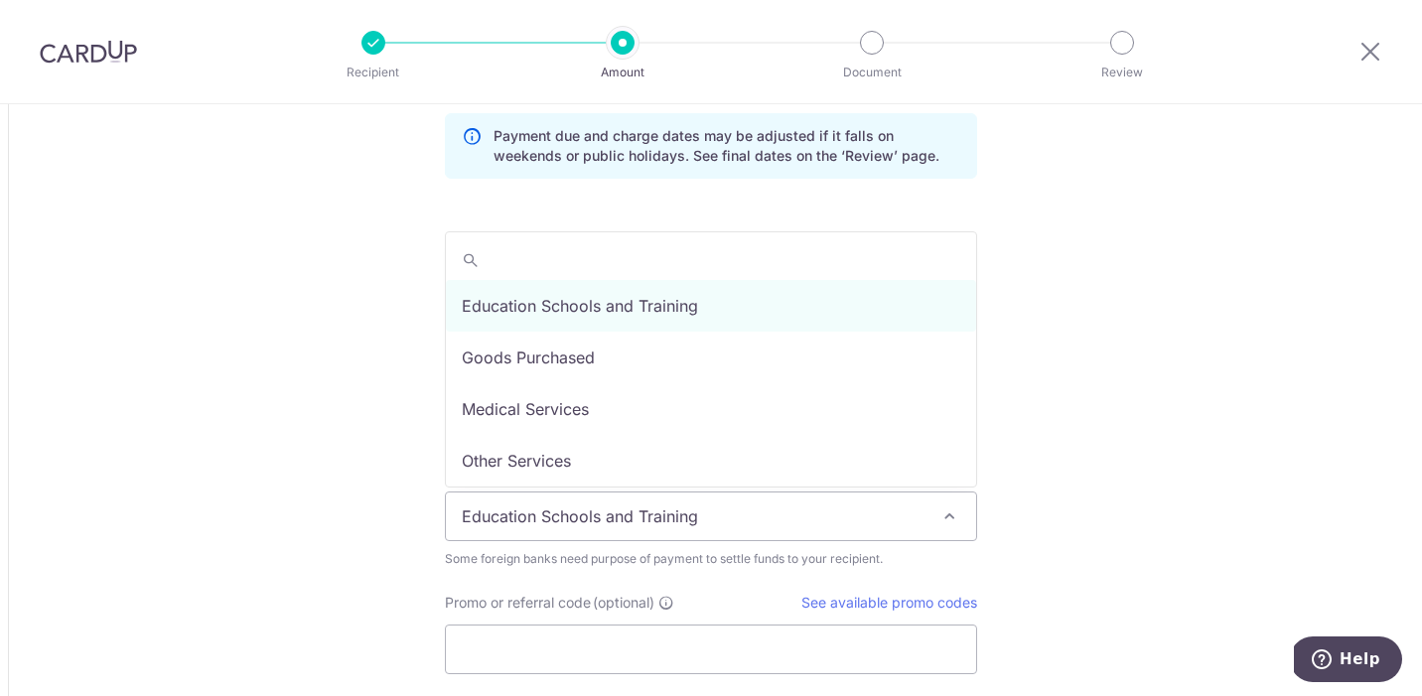
click at [596, 496] on span "Education Schools and Training" at bounding box center [711, 516] width 530 height 48
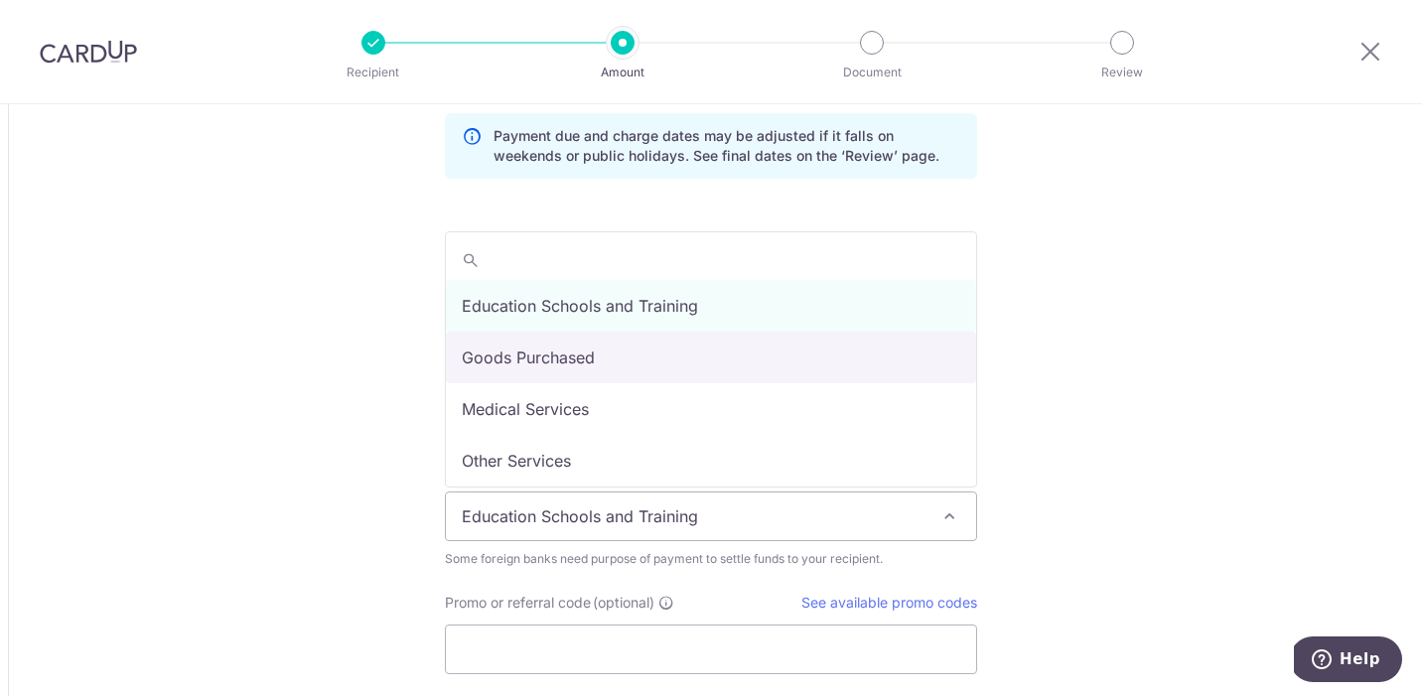
select select "Goods Purchased"
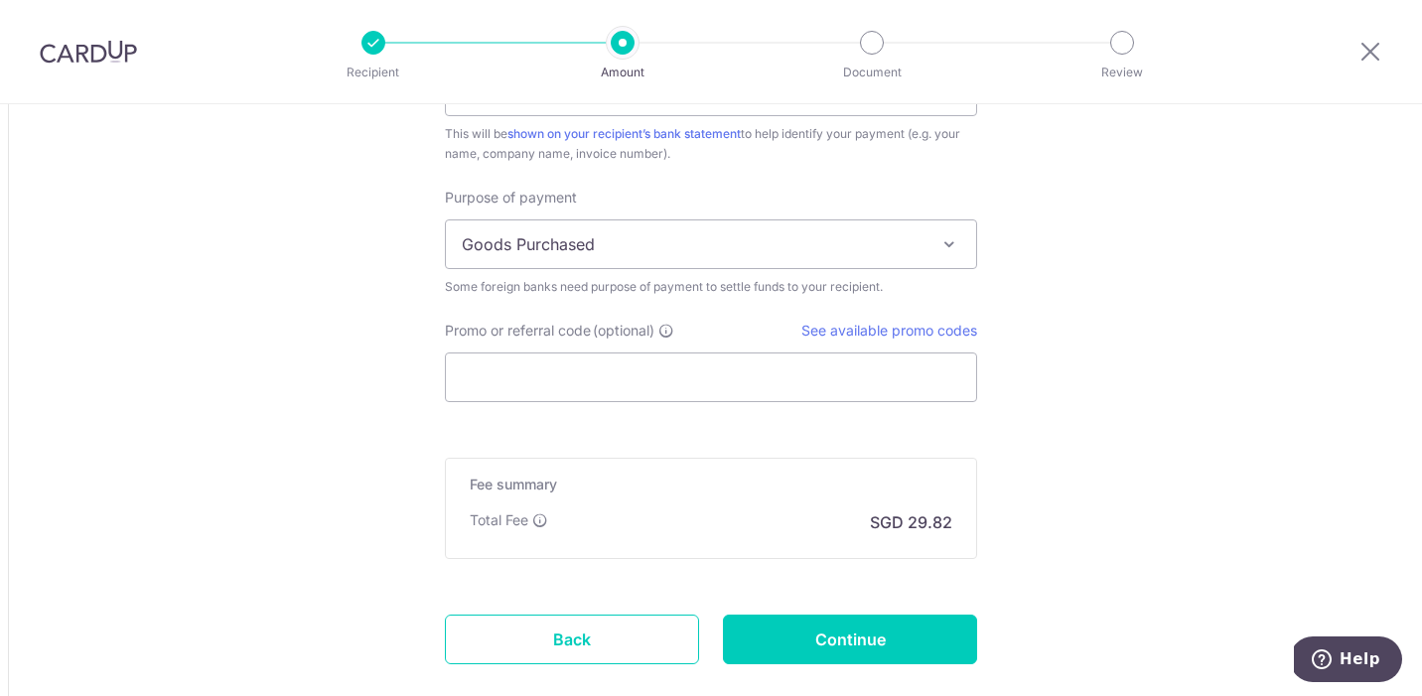
scroll to position [1745, 0]
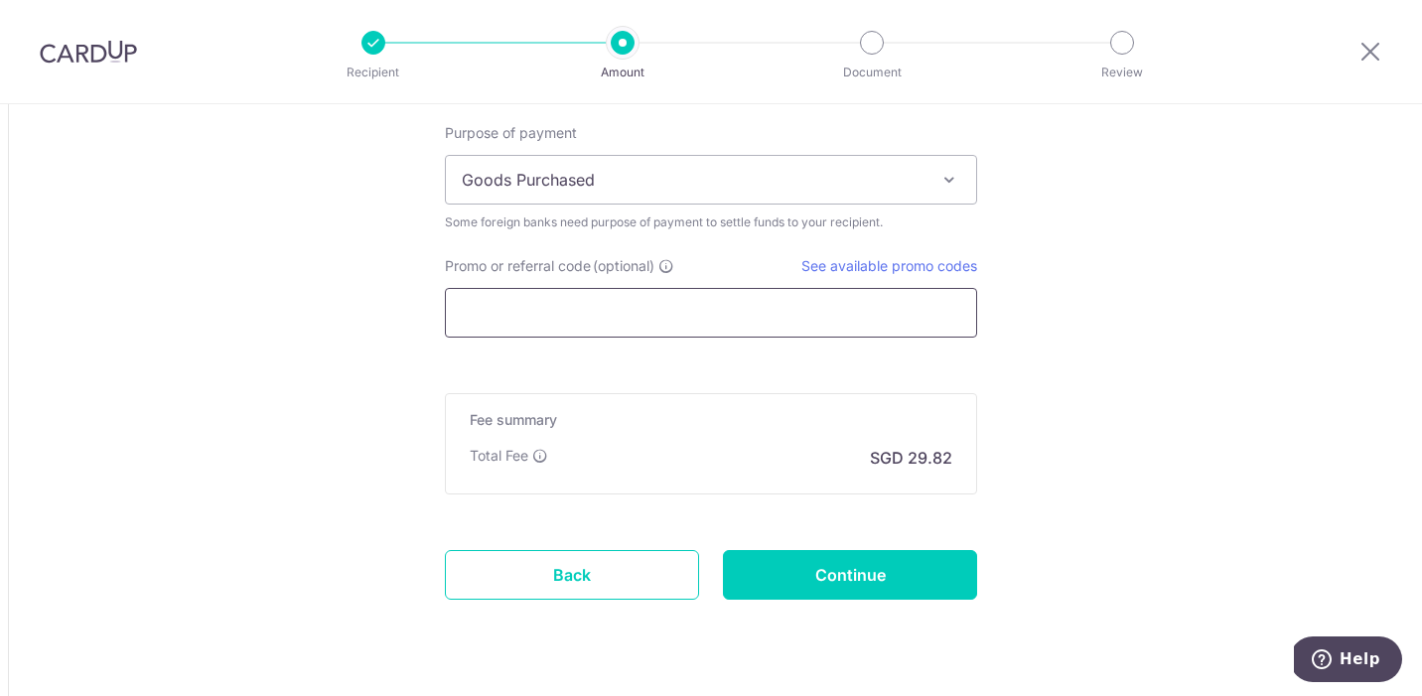
click at [668, 337] on input "Promo or referral code (optional)" at bounding box center [711, 313] width 532 height 50
paste input "KAILASHKANRAJALINGAMK69"
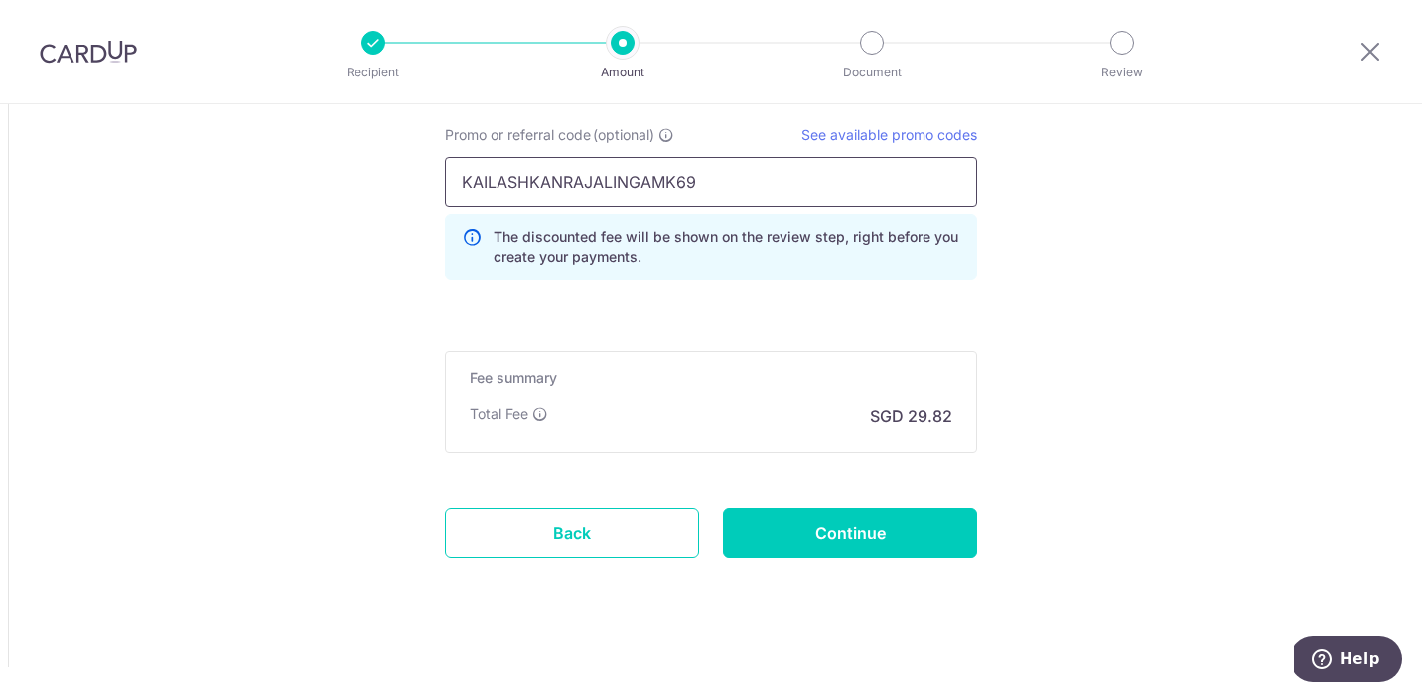
scroll to position [1880, 0]
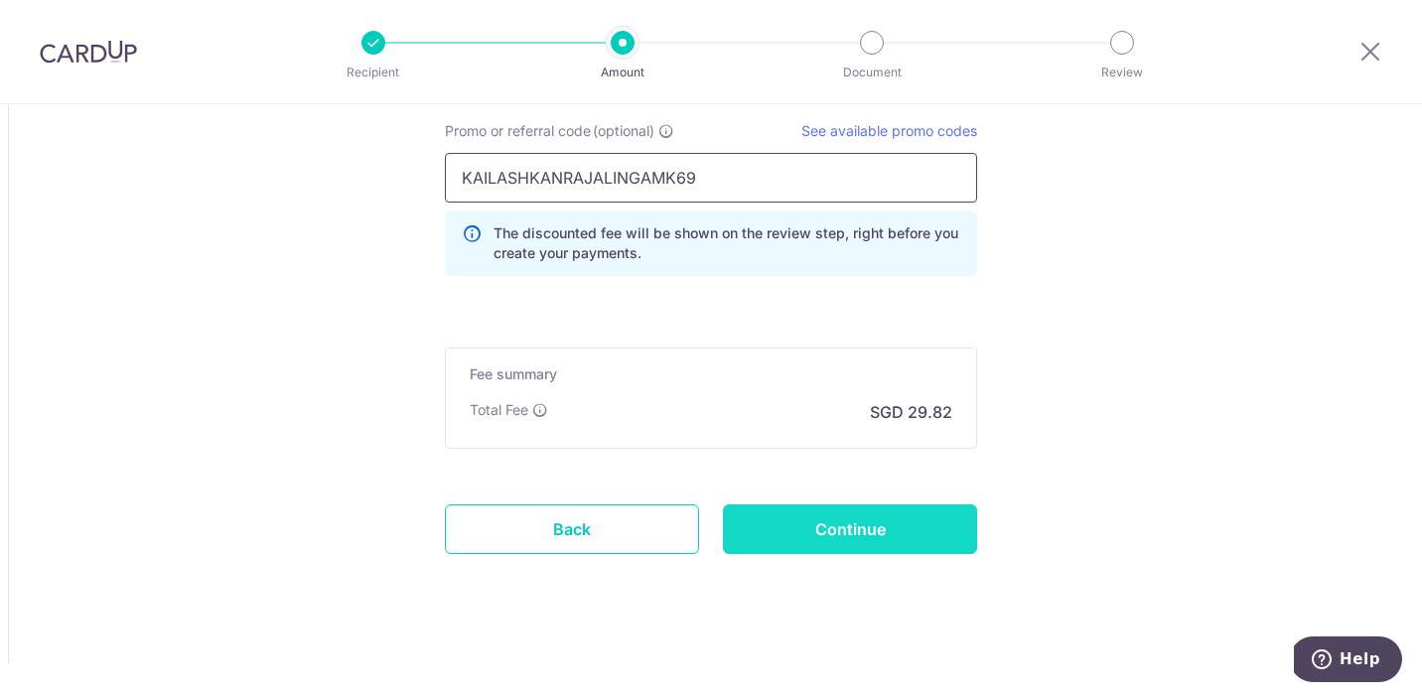
type input "KAILASHKANRAJALINGAMK69"
click at [796, 533] on input "Continue" at bounding box center [850, 529] width 254 height 50
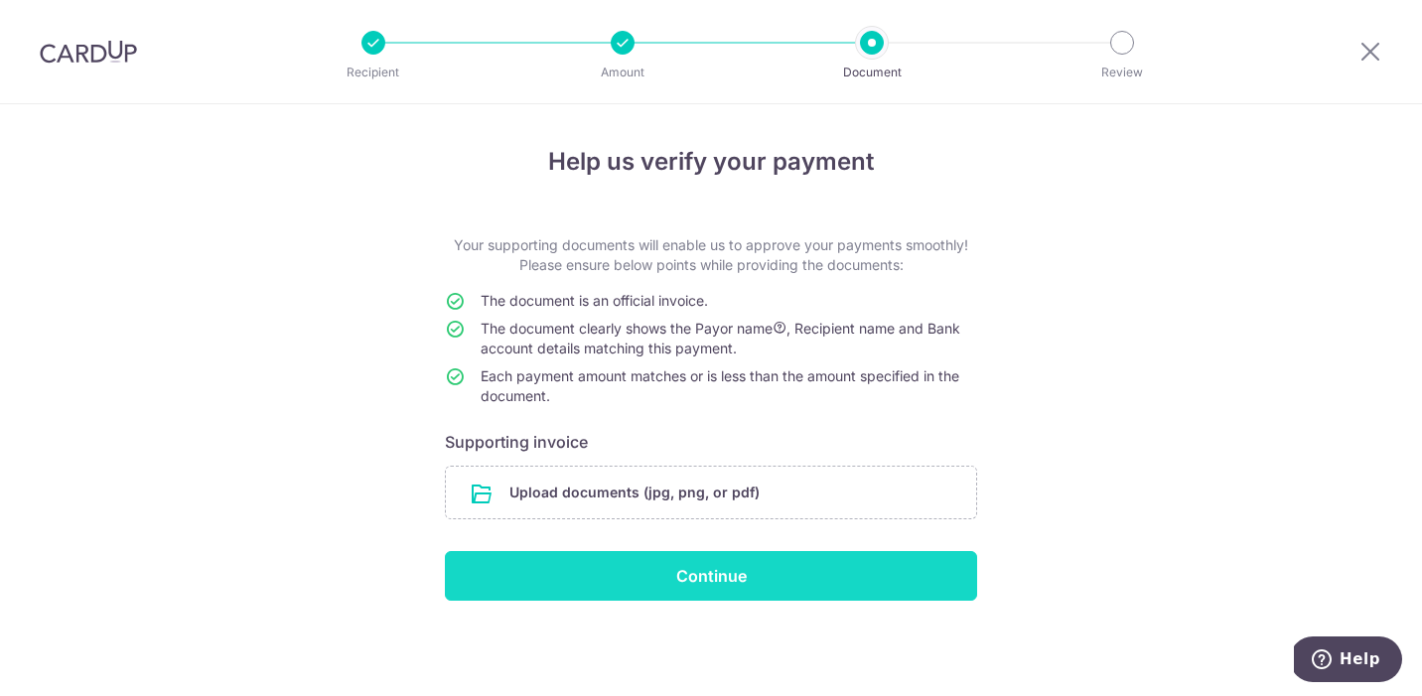
click at [690, 576] on input "Continue" at bounding box center [711, 576] width 532 height 50
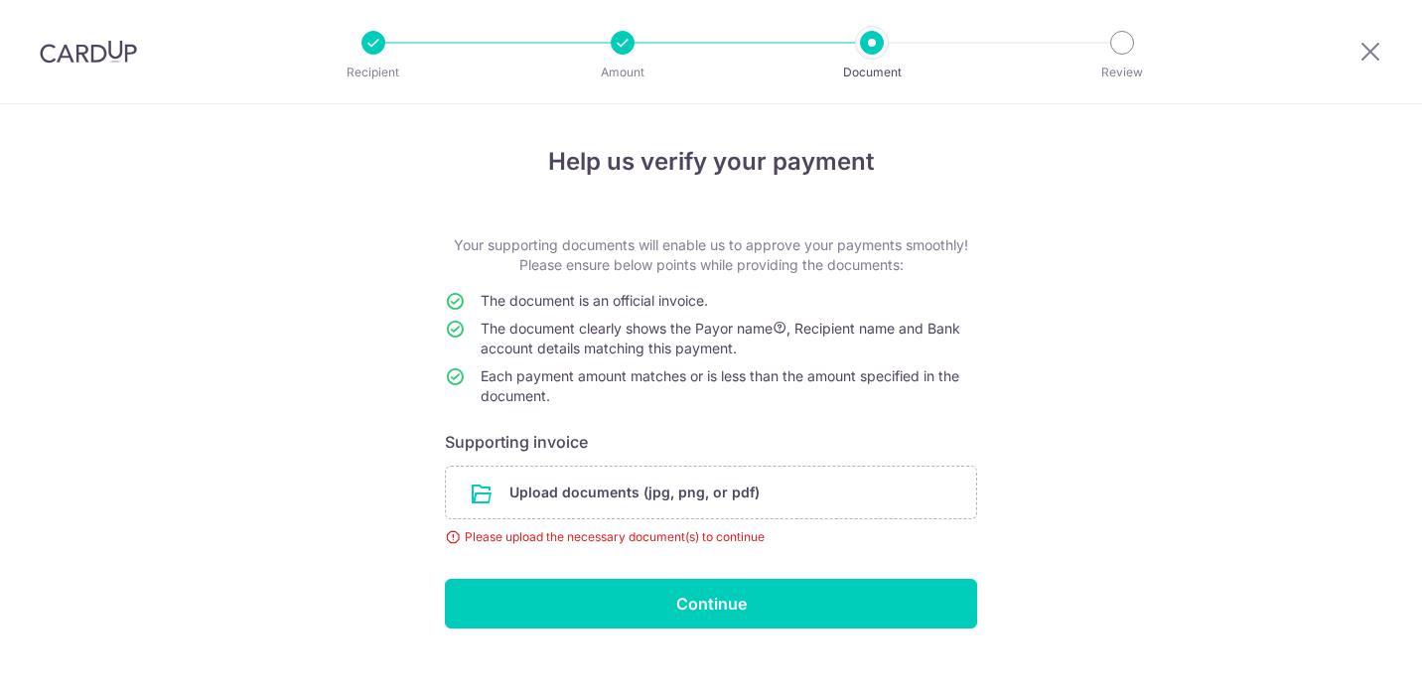
scroll to position [26, 0]
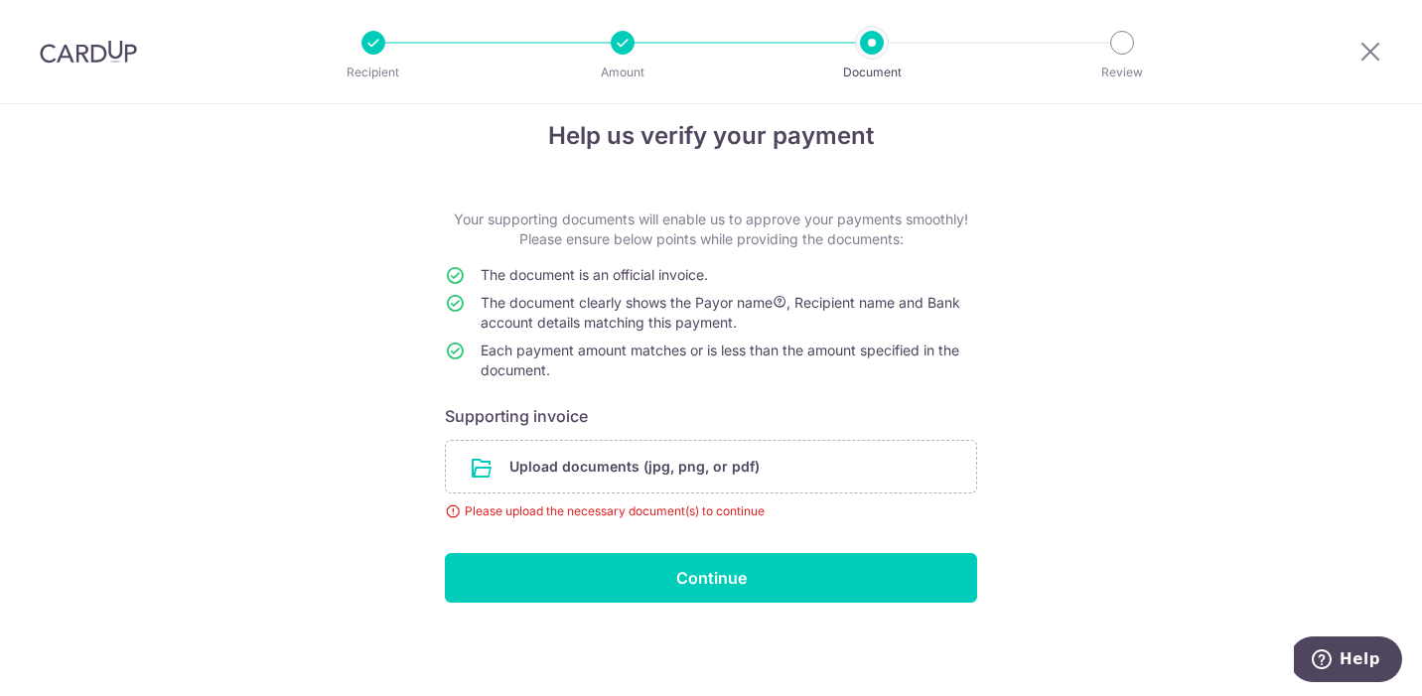
click at [584, 519] on div "Please upload the necessary document(s) to continue" at bounding box center [711, 511] width 532 height 20
click at [532, 469] on input "file" at bounding box center [711, 467] width 530 height 52
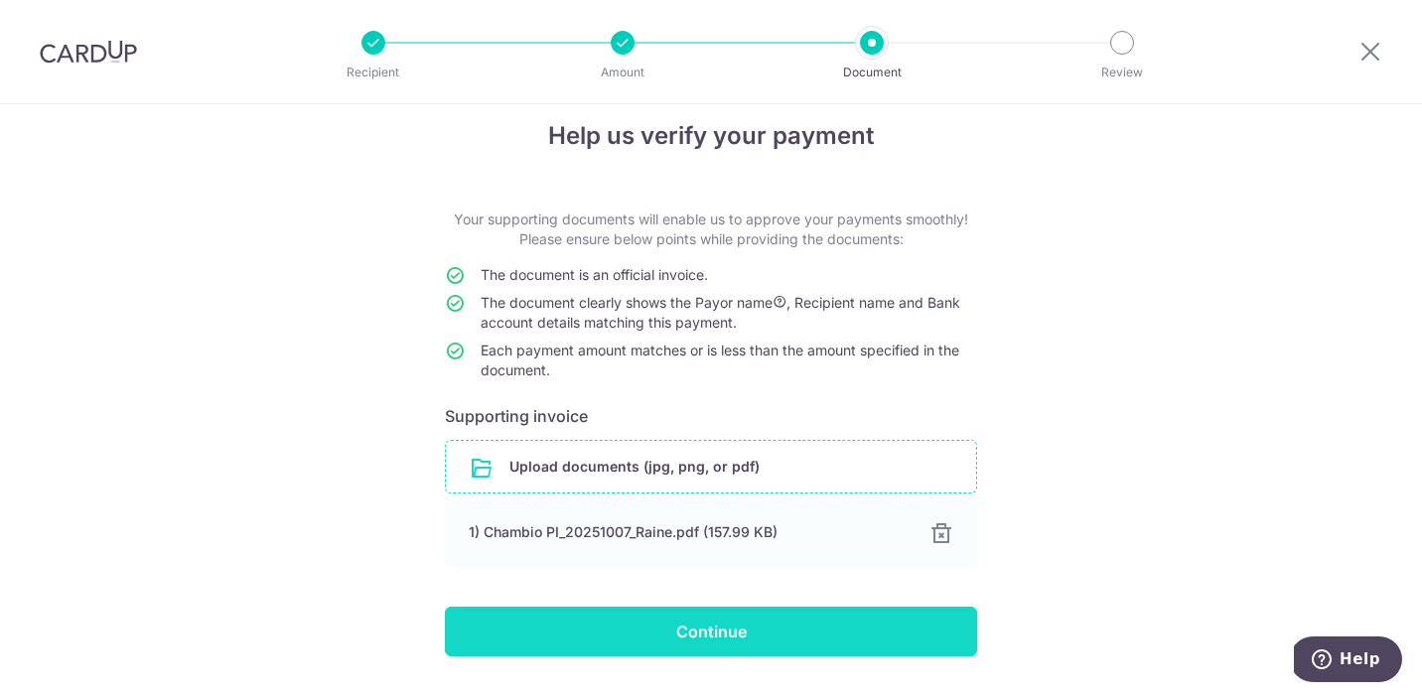
click at [604, 632] on input "Continue" at bounding box center [711, 632] width 532 height 50
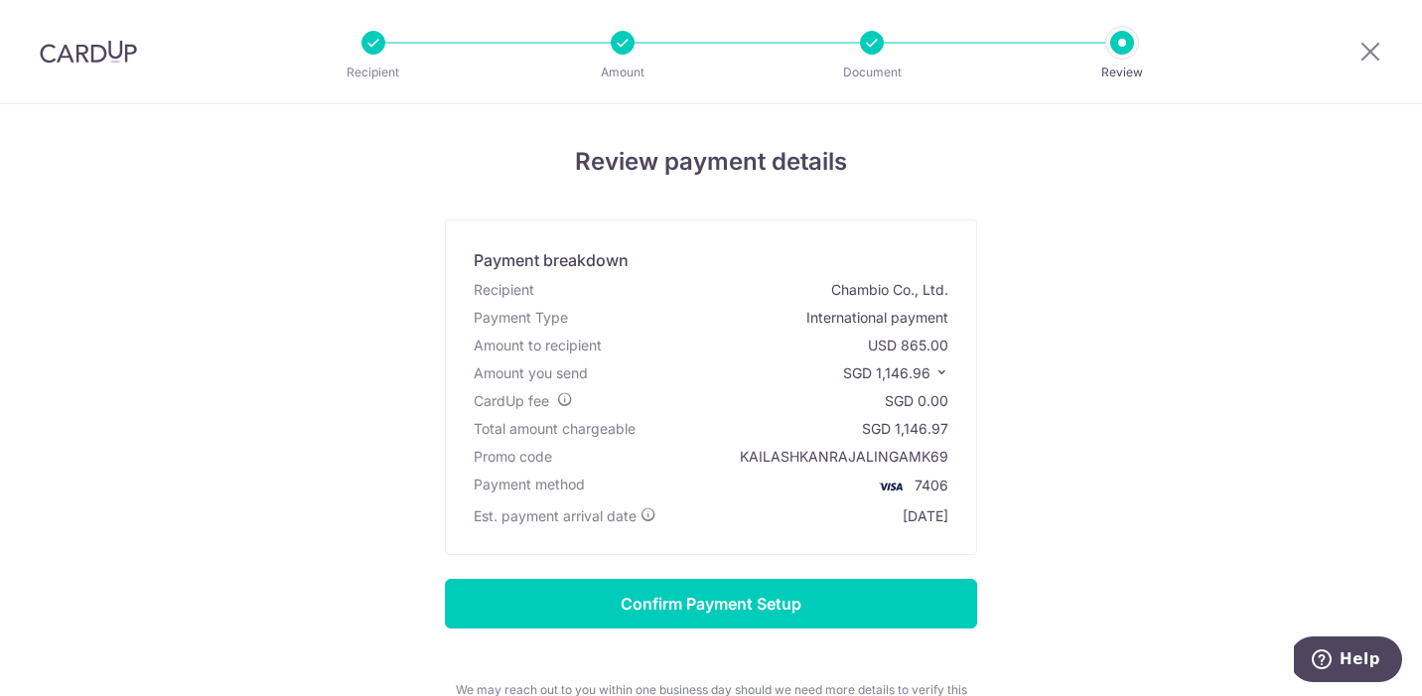
click at [943, 368] on icon at bounding box center [941, 372] width 14 height 14
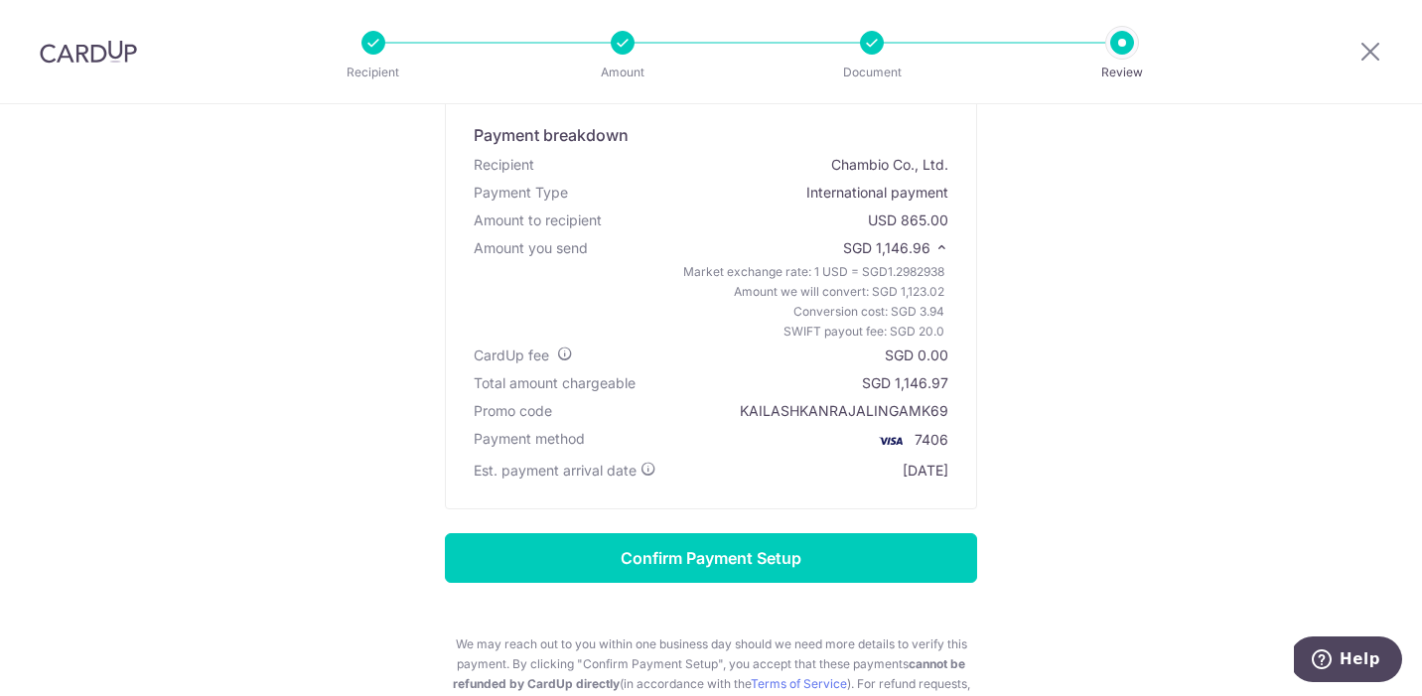
scroll to position [124, 0]
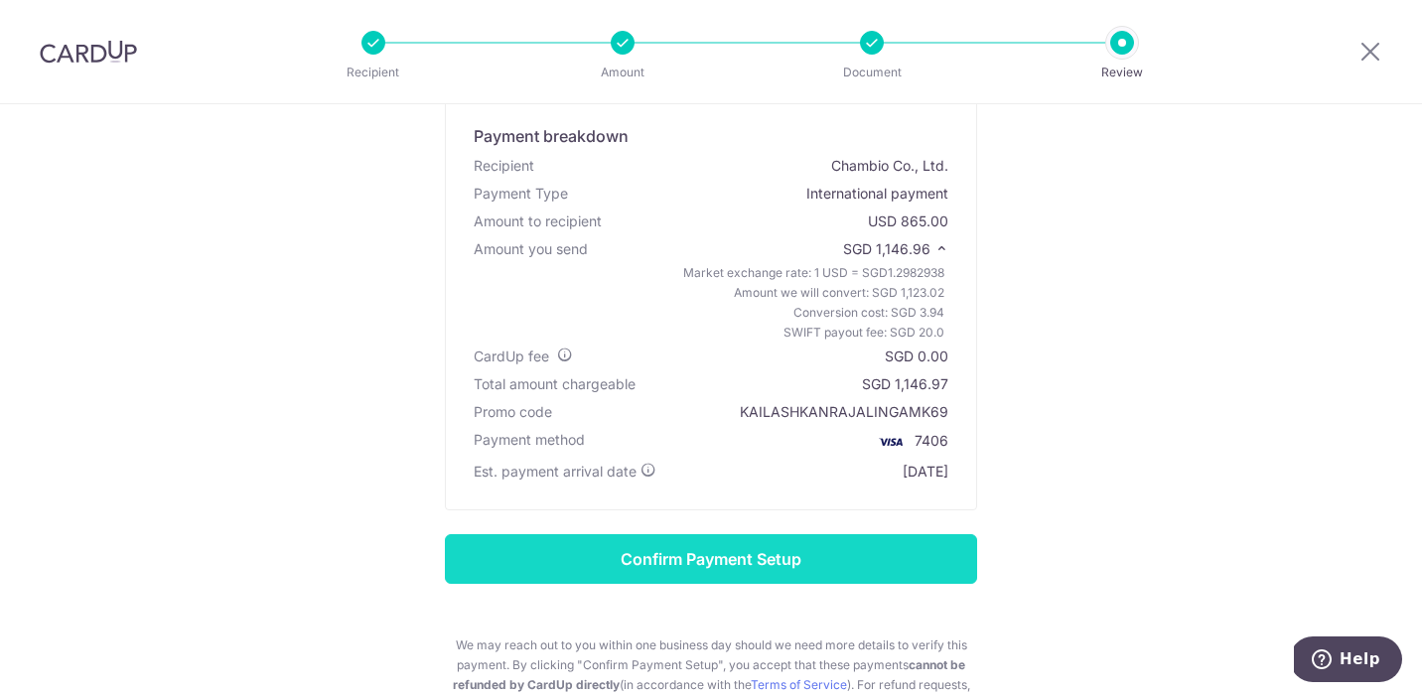
click at [587, 552] on input "Confirm Payment Setup" at bounding box center [711, 559] width 532 height 50
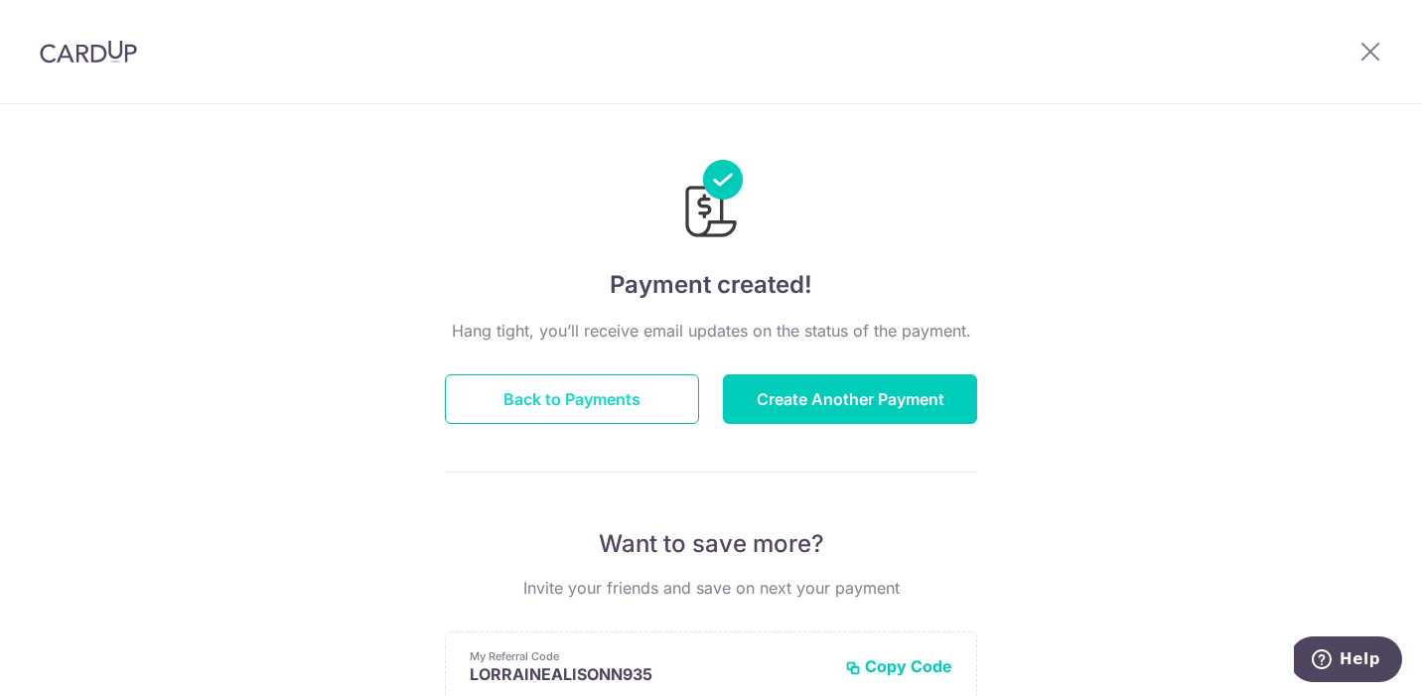
click at [513, 406] on button "Back to Payments" at bounding box center [572, 399] width 254 height 50
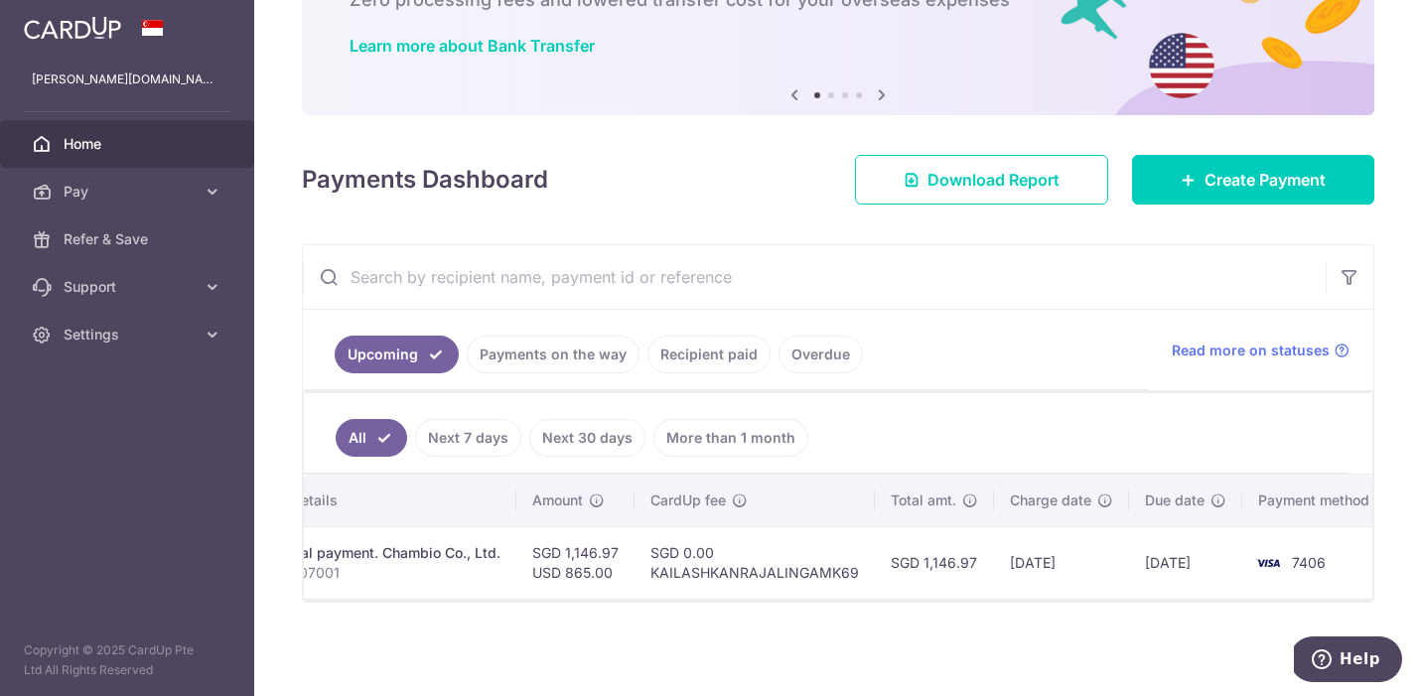
scroll to position [0, 414]
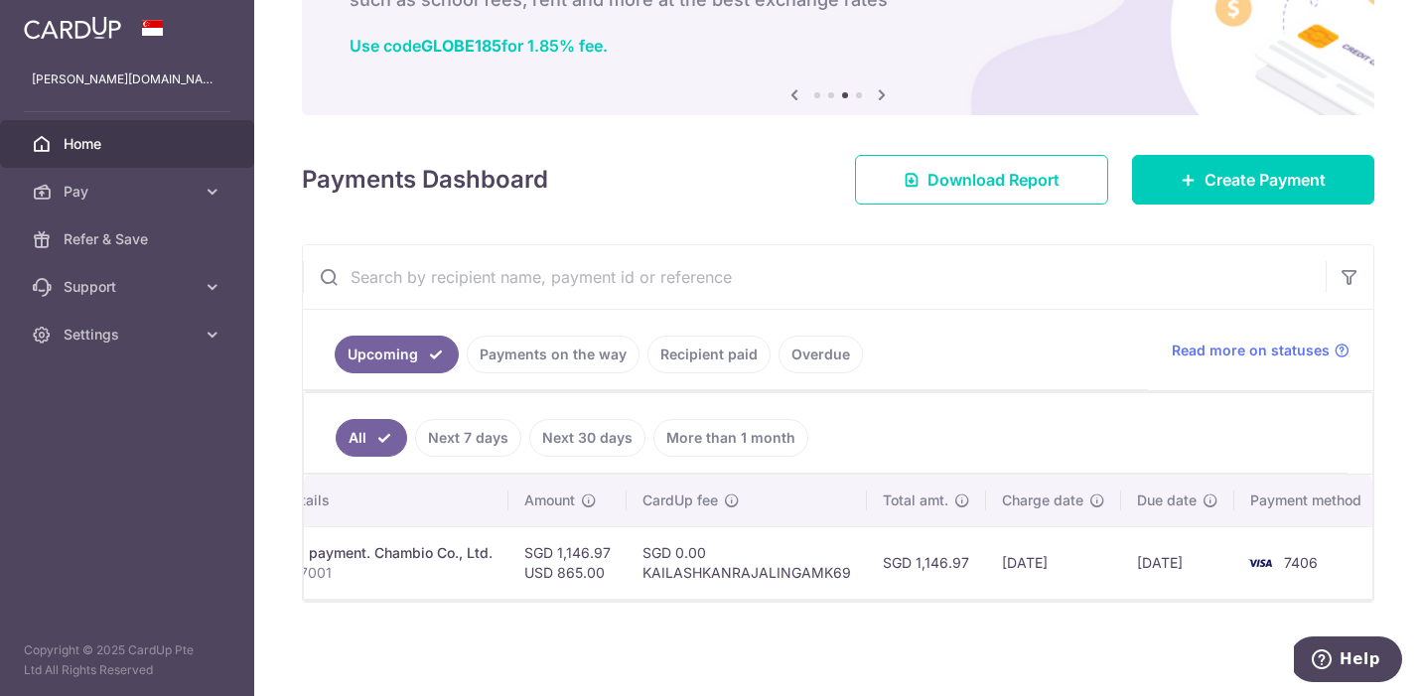
click at [563, 310] on ul "Upcoming Payments on the way Recipient paid Overdue" at bounding box center [725, 350] width 845 height 80
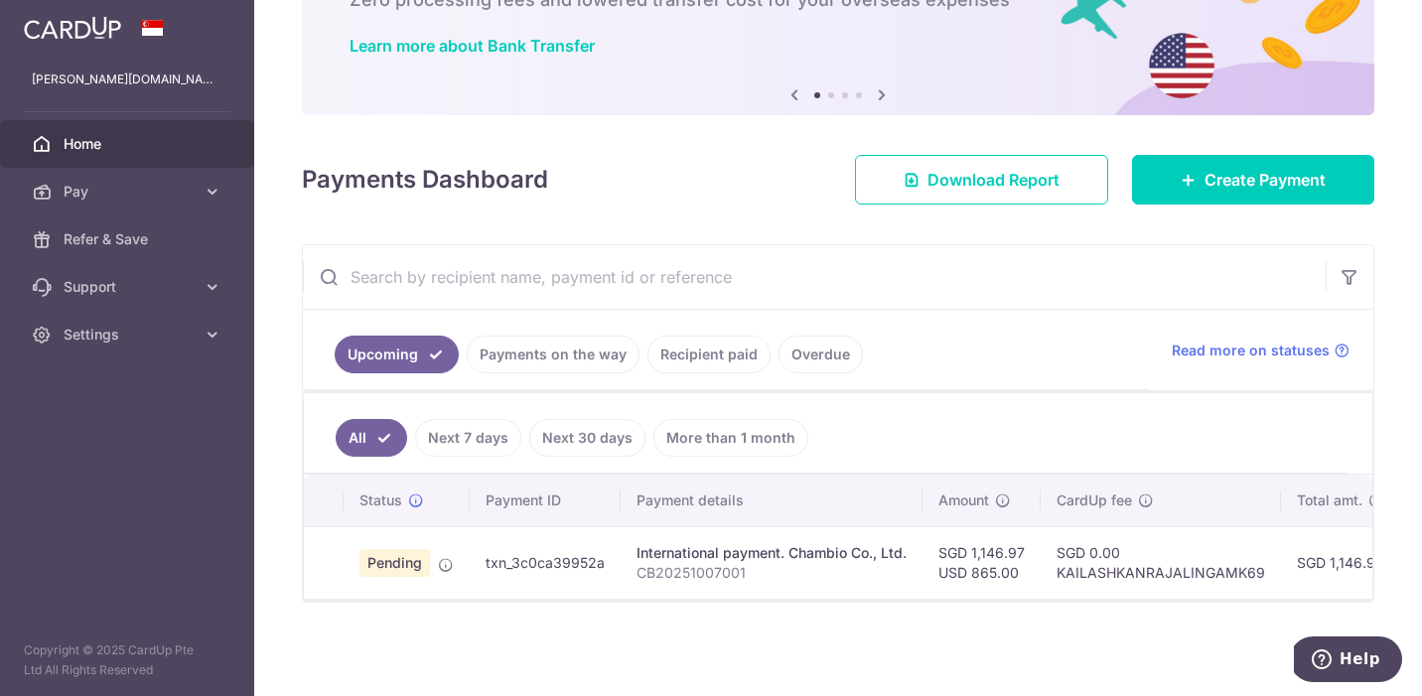
scroll to position [0, 0]
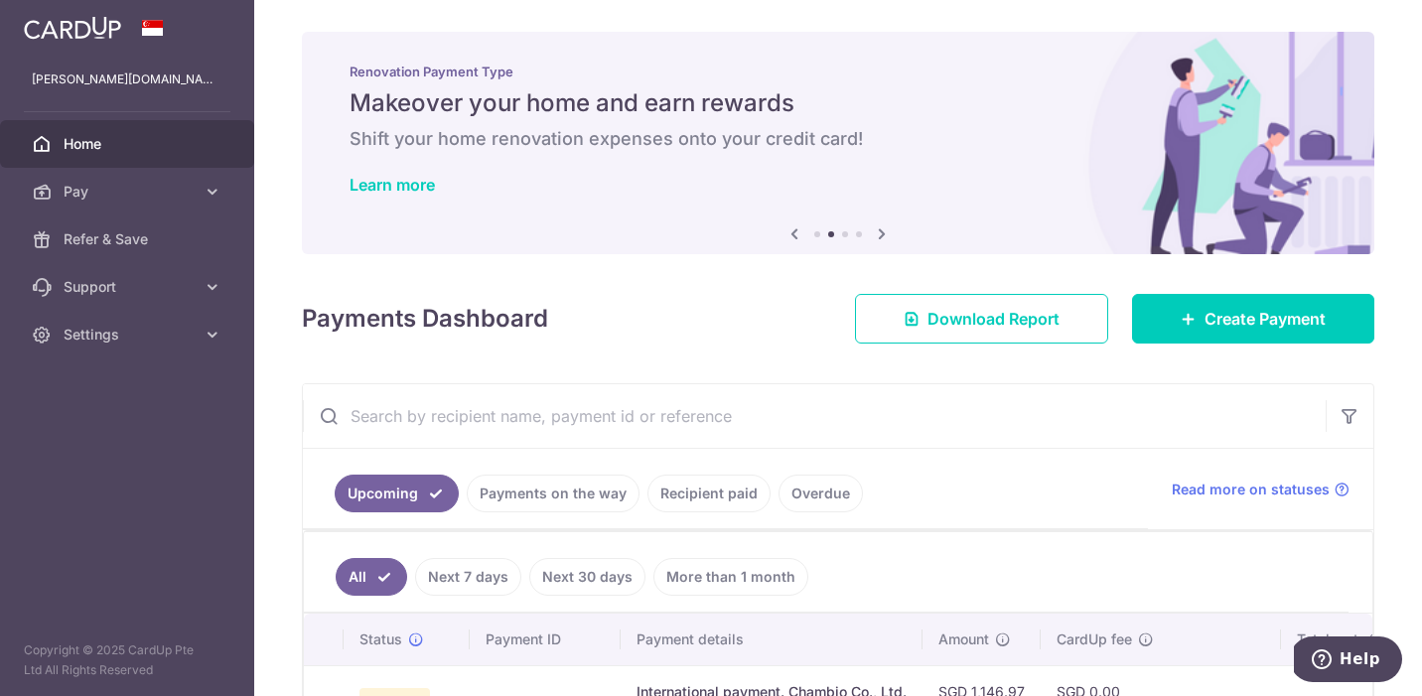
click at [572, 281] on div "× Pause Schedule Pause all future payments in this series Pause just this one p…" at bounding box center [837, 348] width 1167 height 696
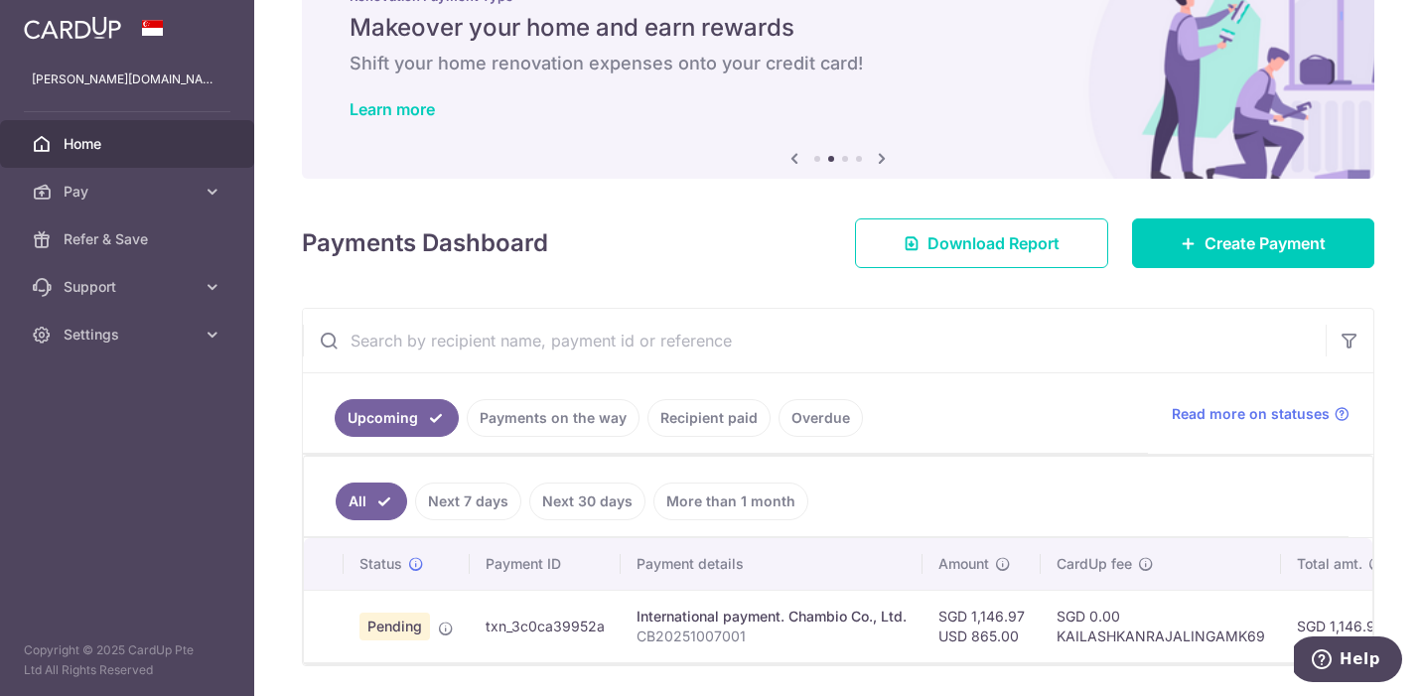
scroll to position [105, 0]
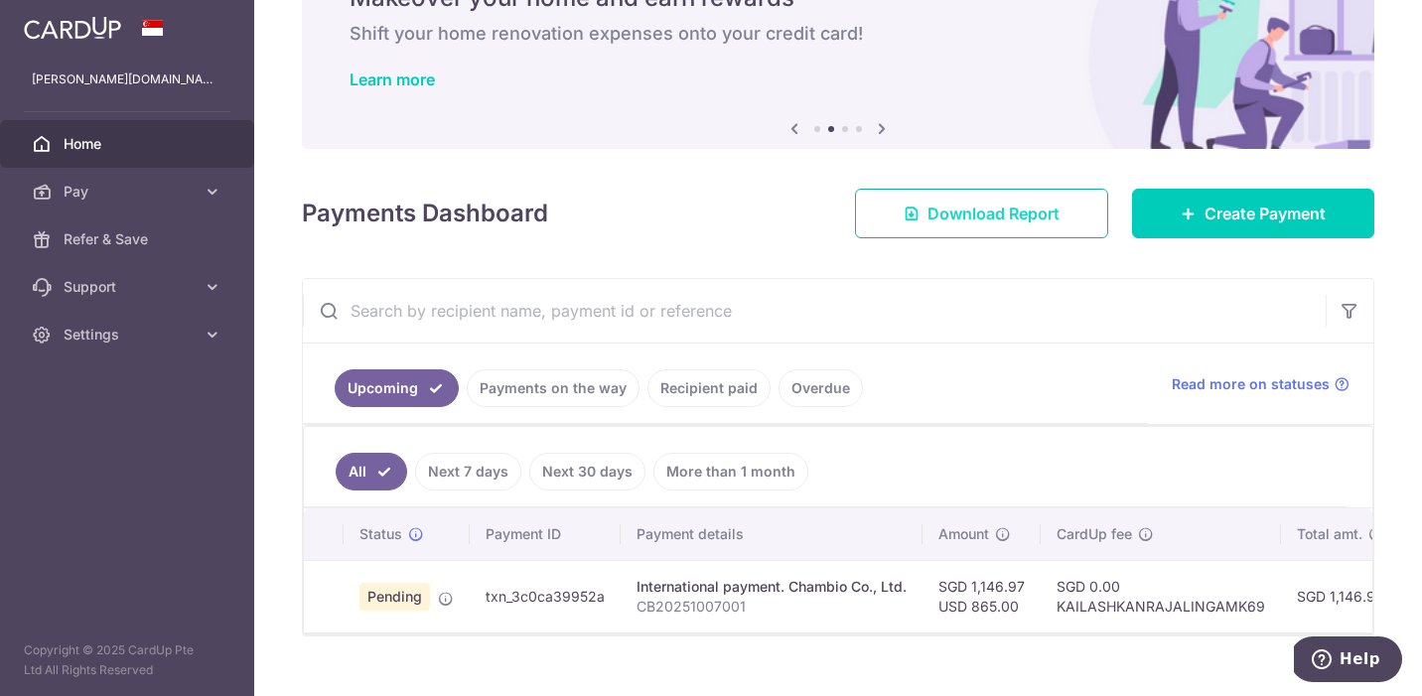
click at [914, 215] on icon at bounding box center [911, 213] width 16 height 16
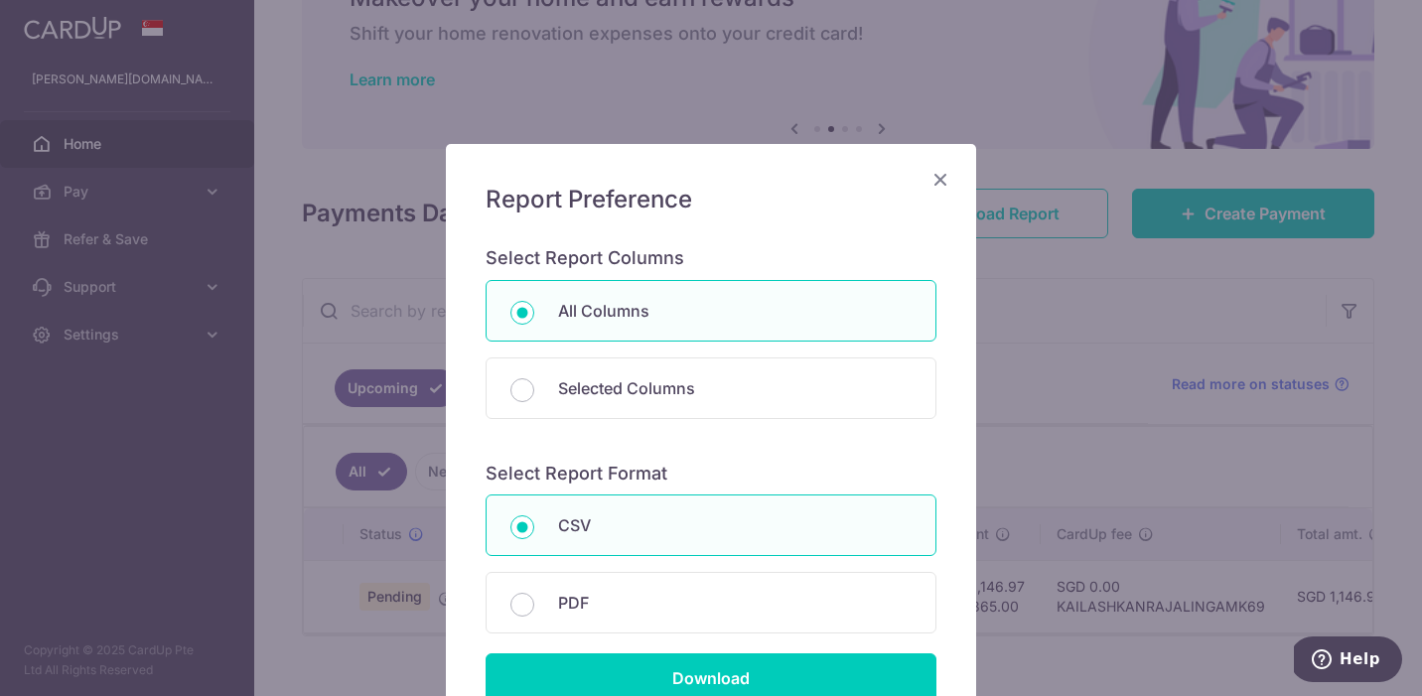
scroll to position [191, 0]
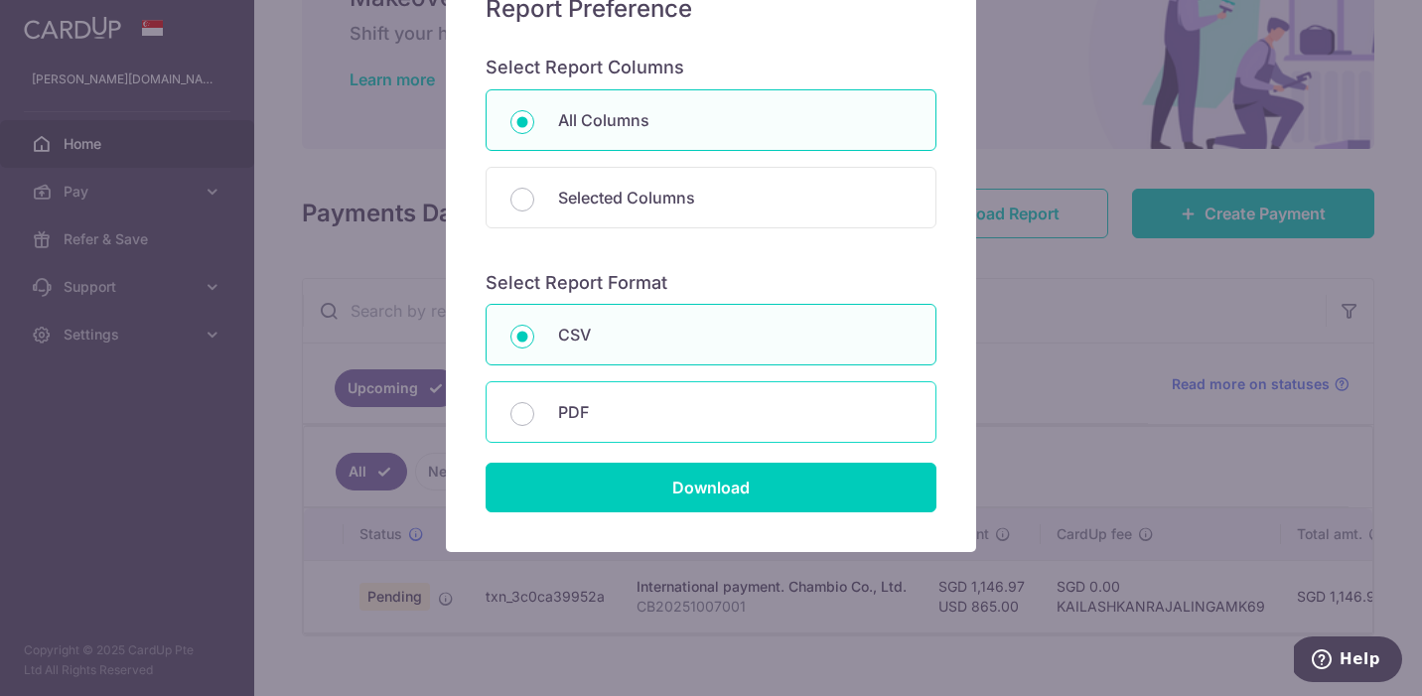
click at [765, 423] on p "PDF" at bounding box center [734, 412] width 353 height 24
click at [534, 423] on input "PDF" at bounding box center [522, 414] width 24 height 24
radio input "false"
radio input "true"
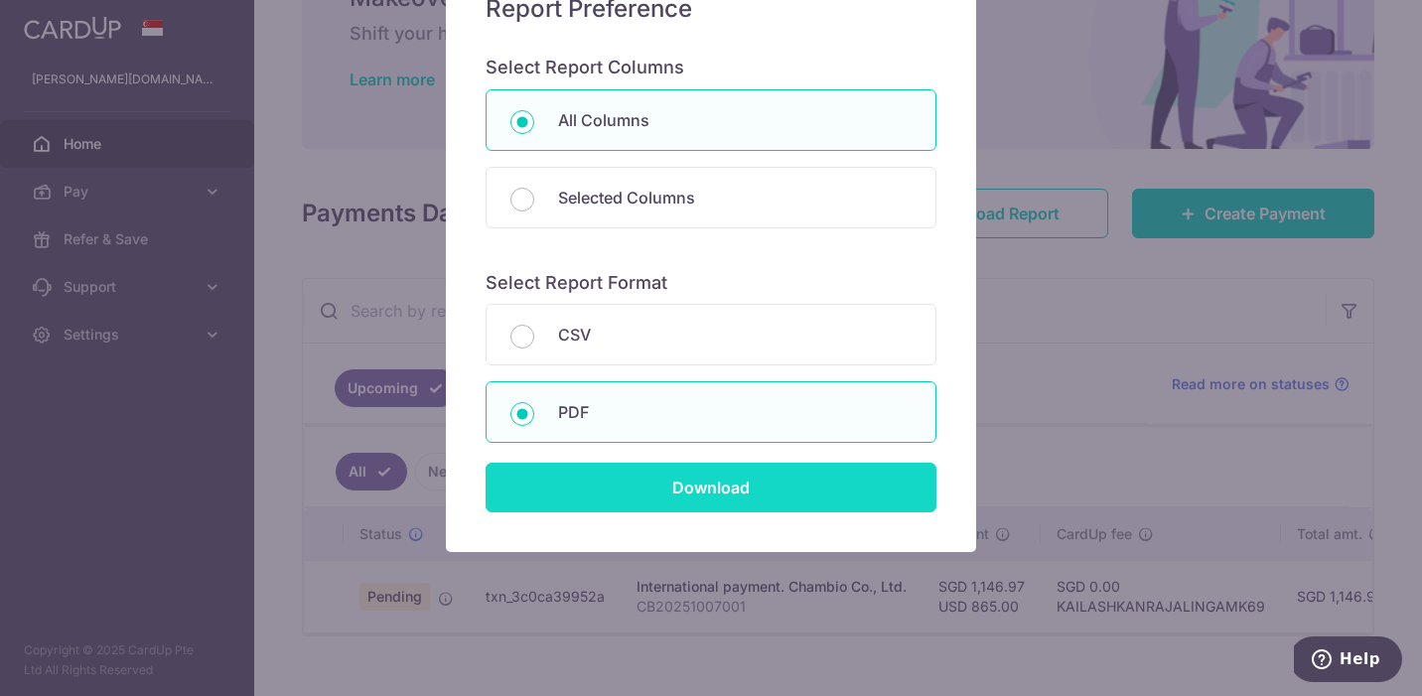
click at [738, 489] on input "Download" at bounding box center [710, 488] width 451 height 50
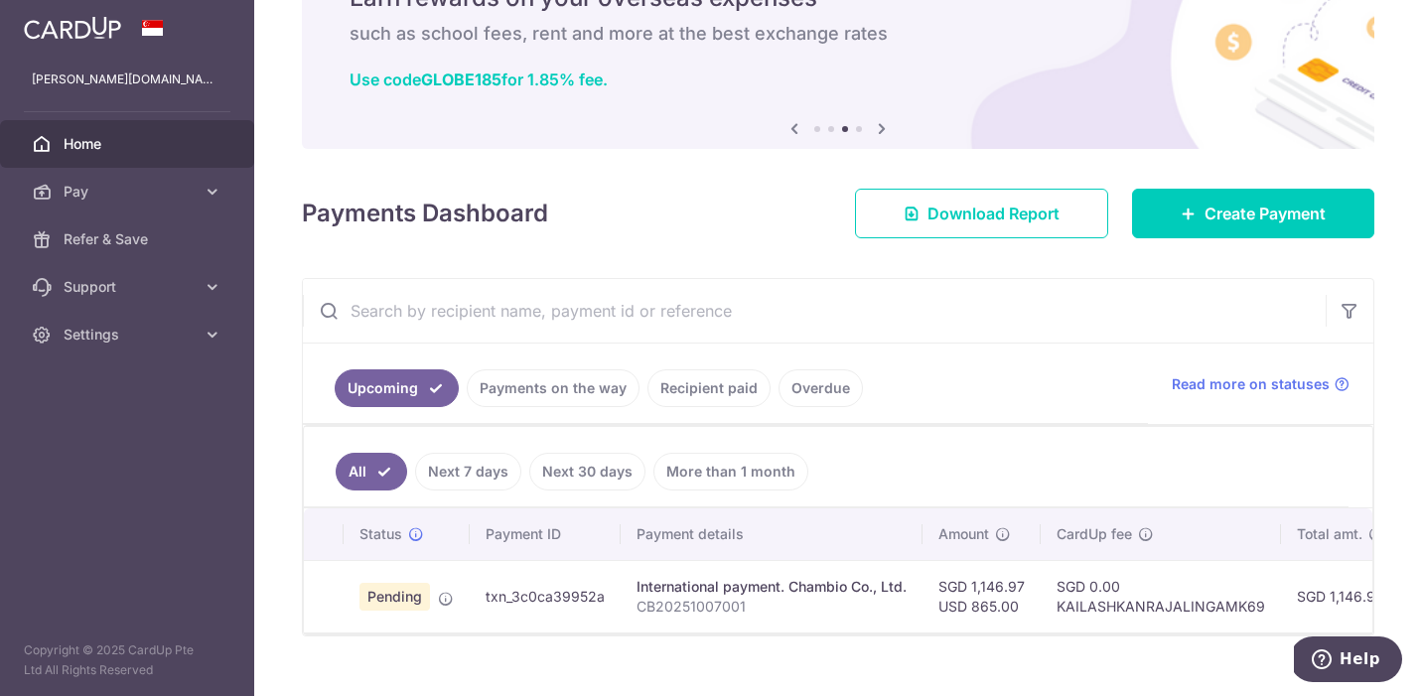
click at [437, 613] on td "Pending Payment setup is successful. It will be reviewed closer to or on the sc…" at bounding box center [406, 596] width 126 height 72
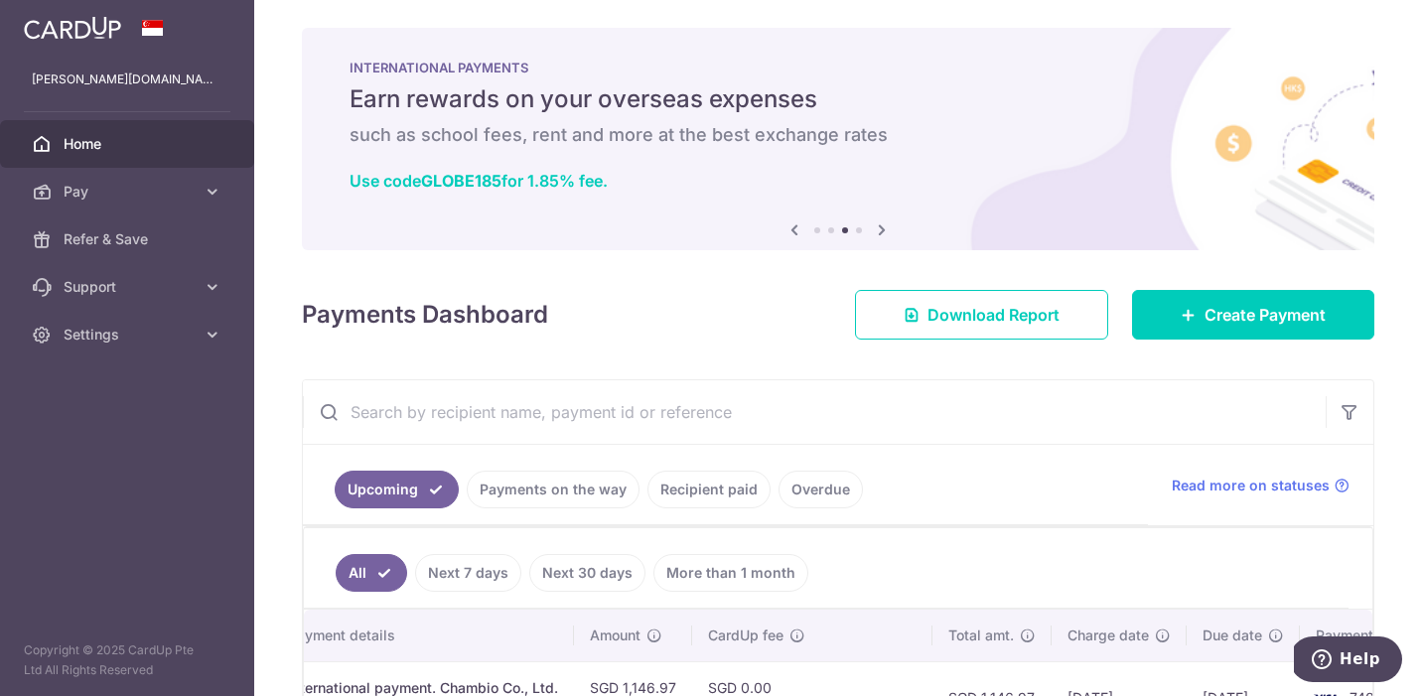
scroll to position [0, 0]
